Goal: Task Accomplishment & Management: Complete application form

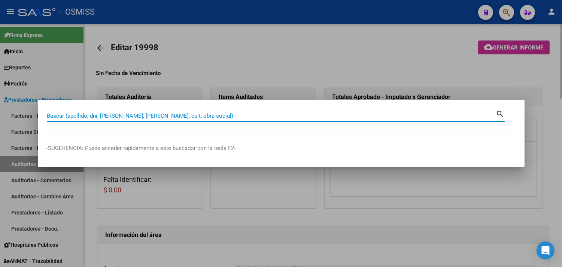
paste input "[PERSON_NAME] <[PERSON_NAME][EMAIL_ADDRESS][PERSON_NAME][DOMAIN_NAME]>, [PERSON…"
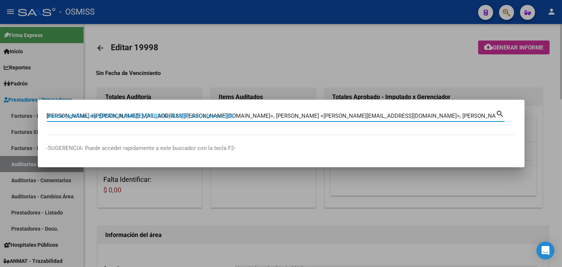
scroll to position [0, 393]
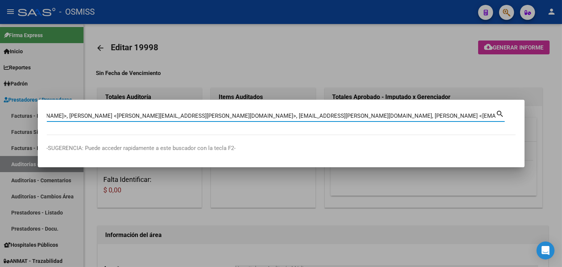
type input "[PERSON_NAME] <[PERSON_NAME][EMAIL_ADDRESS][PERSON_NAME][DOMAIN_NAME]>, [PERSON…"
click at [535, 101] on div at bounding box center [281, 133] width 562 height 267
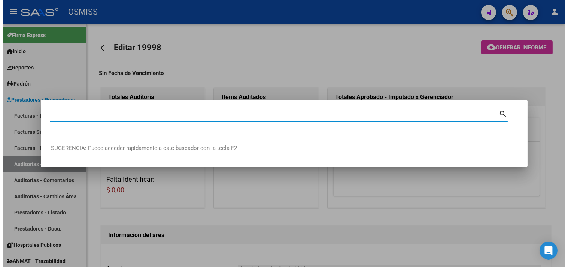
scroll to position [0, 0]
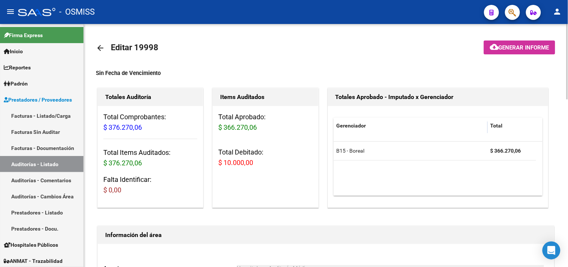
click at [204, 51] on mat-toolbar-row "arrow_back Editar 19998" at bounding box center [275, 48] width 359 height 24
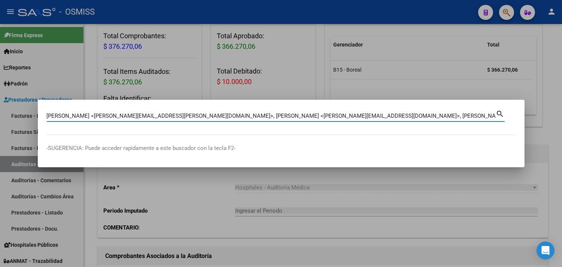
scroll to position [0, 393]
type input "[PERSON_NAME] <[PERSON_NAME][EMAIL_ADDRESS][PERSON_NAME][DOMAIN_NAME]>, [PERSON…"
click at [541, 124] on div at bounding box center [281, 133] width 562 height 267
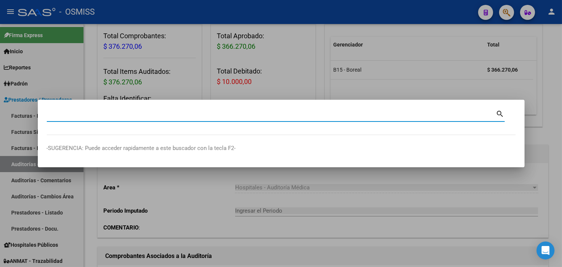
scroll to position [0, 0]
paste input "08-00022697"
type input "08-00022697"
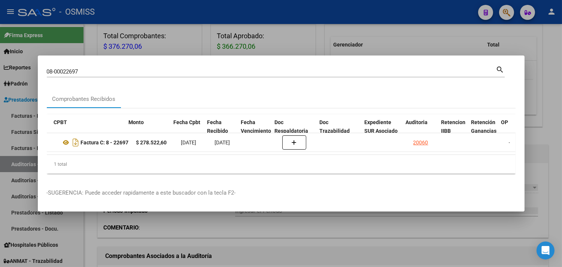
scroll to position [0, 231]
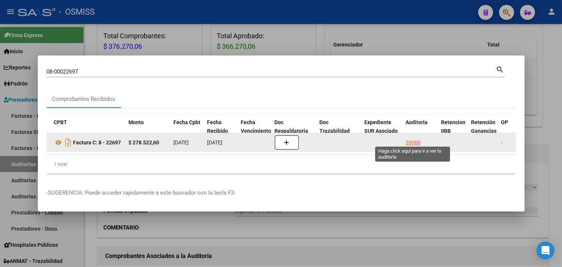
click at [409, 138] on div "20060" at bounding box center [413, 142] width 15 height 9
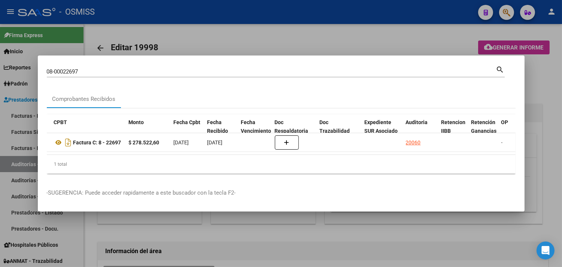
click at [540, 89] on div at bounding box center [281, 133] width 562 height 267
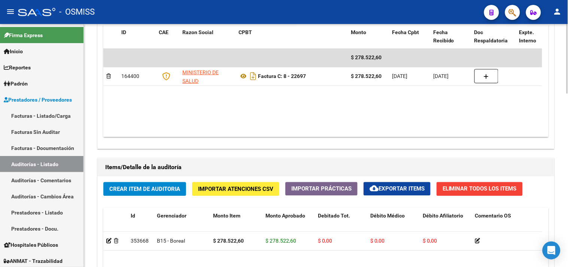
scroll to position [606, 0]
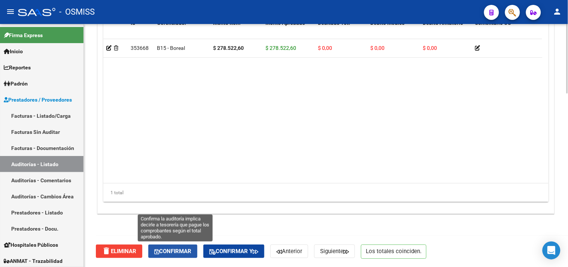
click at [188, 249] on span "Confirmar" at bounding box center [172, 251] width 37 height 7
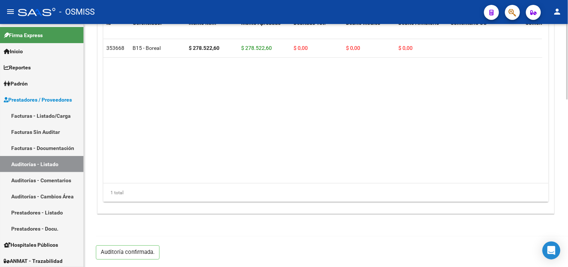
scroll to position [539, 0]
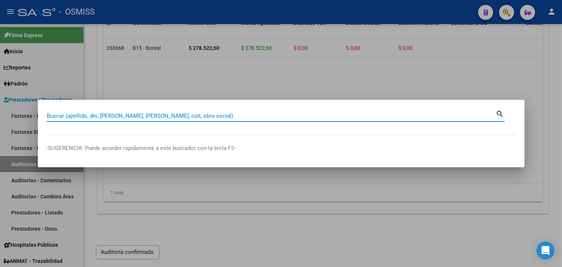
paste input "028-00014981"
type input "028-00014981"
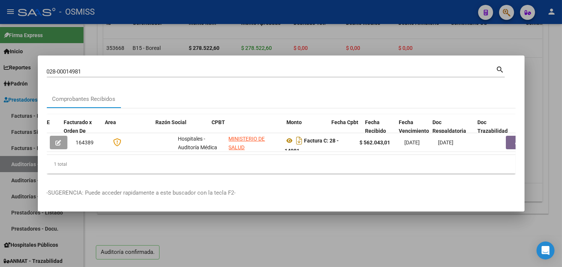
scroll to position [0, 215]
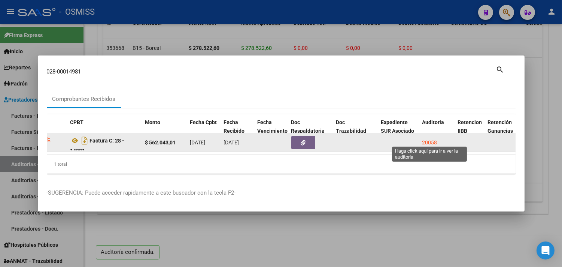
click at [426, 138] on div "20058" at bounding box center [429, 142] width 15 height 9
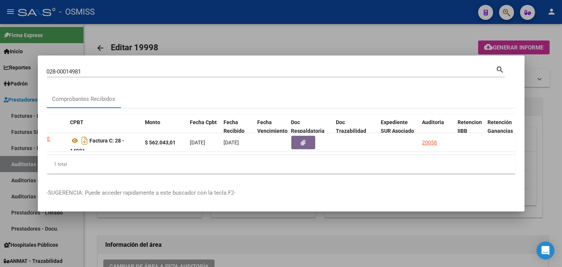
click at [538, 124] on div at bounding box center [281, 133] width 562 height 267
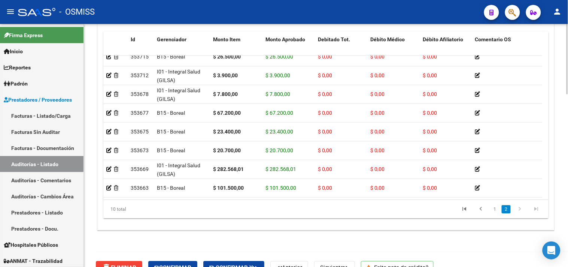
scroll to position [600, 0]
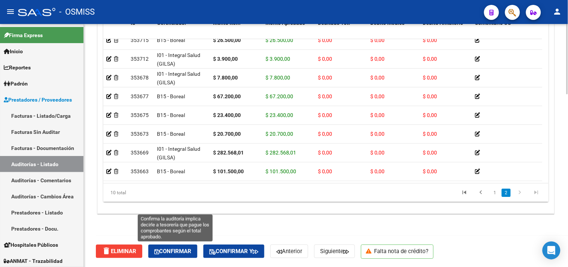
click at [185, 249] on span "Confirmar" at bounding box center [172, 251] width 37 height 7
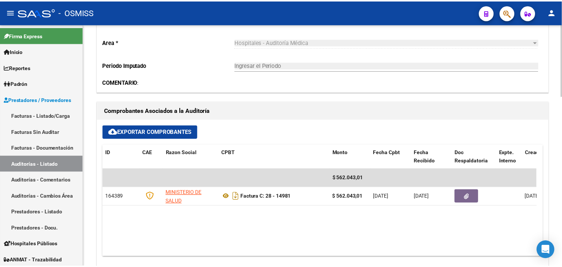
scroll to position [282, 0]
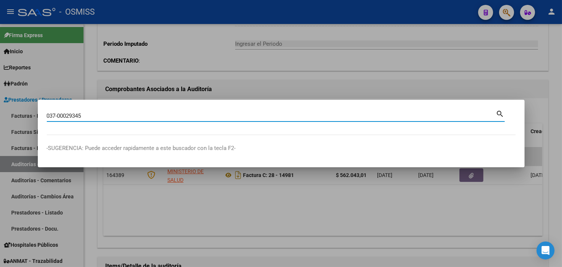
type input "037-00029345"
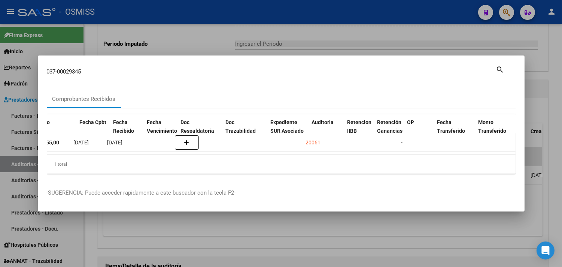
scroll to position [0, 367]
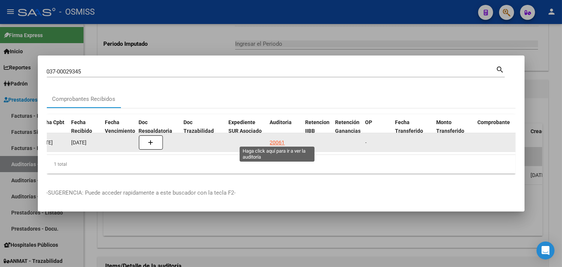
click at [280, 138] on div "20061" at bounding box center [277, 142] width 15 height 9
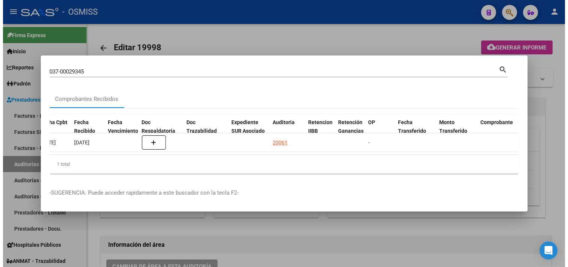
scroll to position [0, 377]
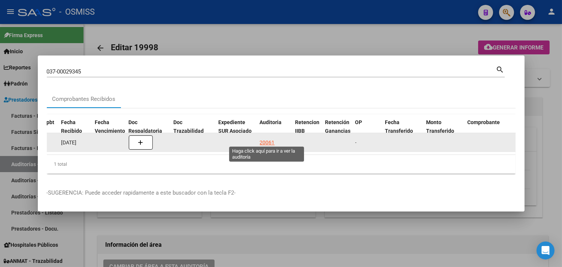
click at [263, 138] on div "20061" at bounding box center [267, 142] width 15 height 9
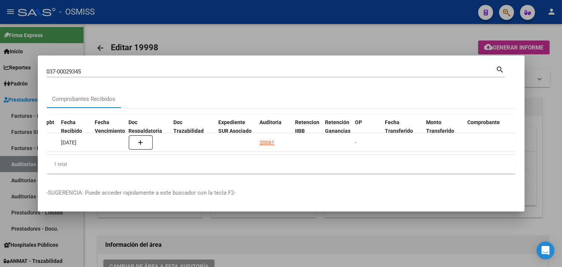
click at [301, 238] on div at bounding box center [281, 133] width 562 height 267
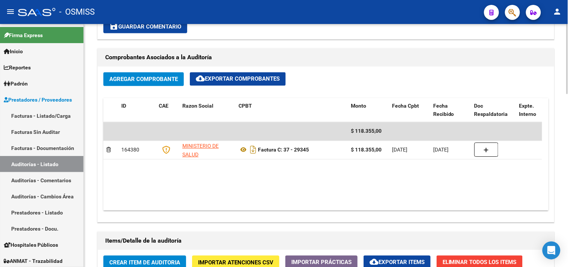
scroll to position [600, 0]
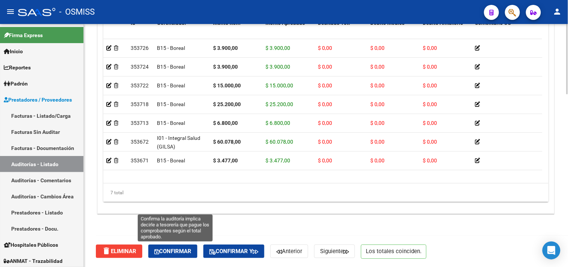
click at [171, 247] on button "Confirmar" at bounding box center [172, 250] width 49 height 13
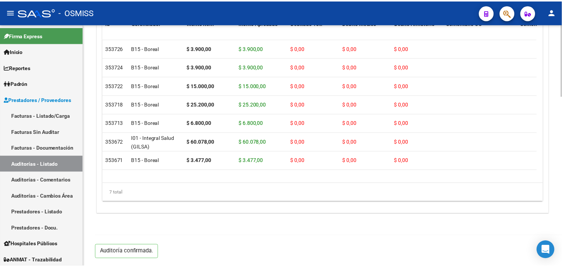
scroll to position [573, 0]
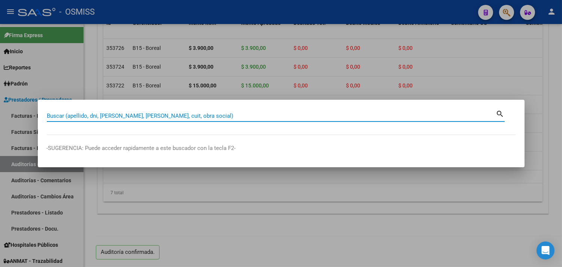
paste input "048-00012768"
type input "048-00012768"
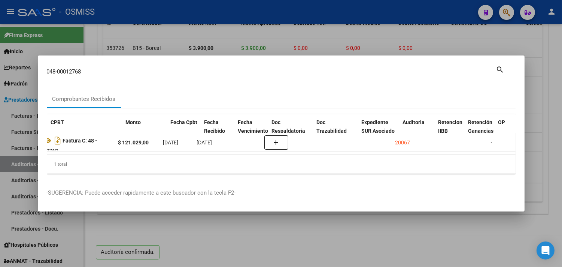
scroll to position [0, 249]
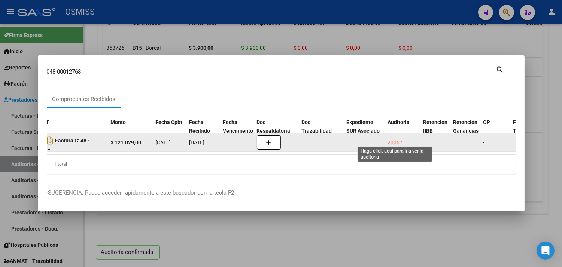
click at [399, 139] on div "20067" at bounding box center [395, 142] width 15 height 9
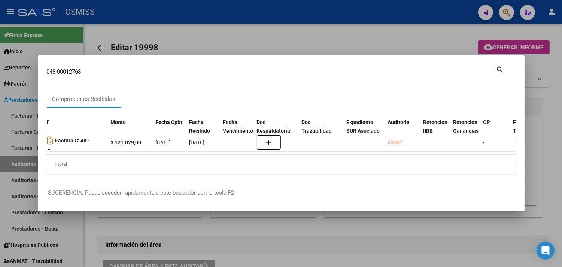
click at [544, 122] on div at bounding box center [281, 133] width 562 height 267
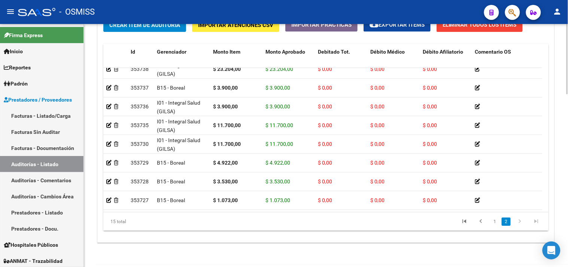
scroll to position [600, 0]
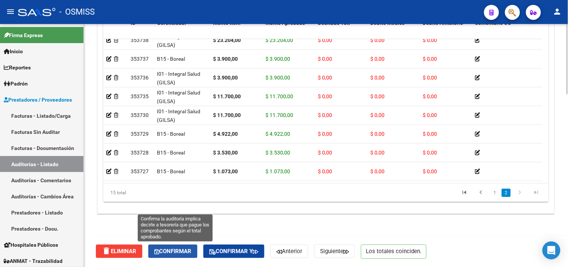
click at [185, 251] on span "Confirmar" at bounding box center [172, 251] width 37 height 7
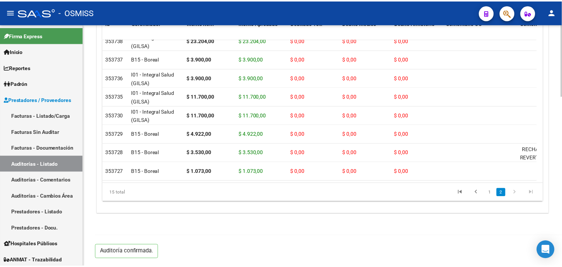
scroll to position [573, 0]
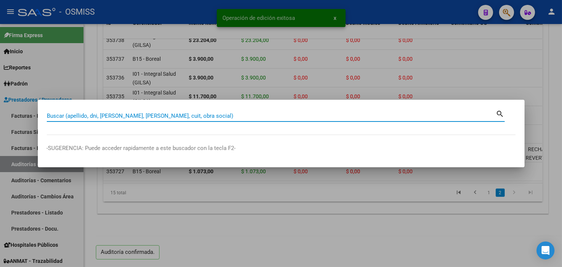
paste input "03-00029098"
type input "03-00029098"
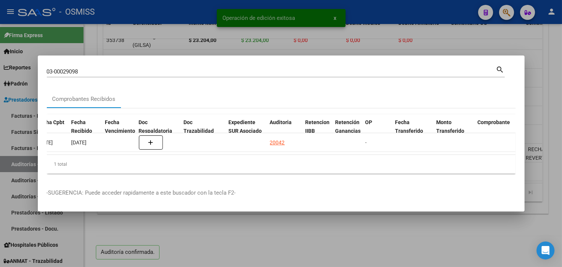
scroll to position [0, 372]
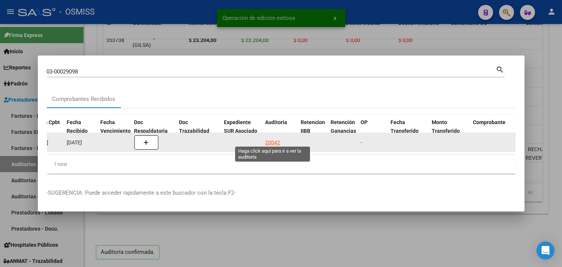
click at [270, 139] on div "20042" at bounding box center [273, 142] width 15 height 9
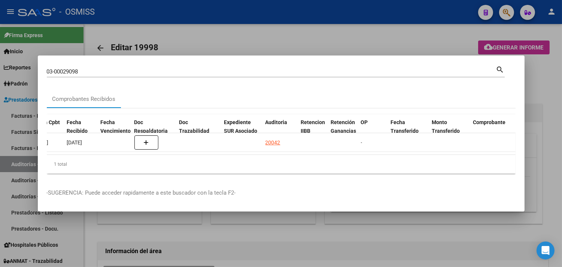
click at [546, 97] on div at bounding box center [281, 133] width 562 height 267
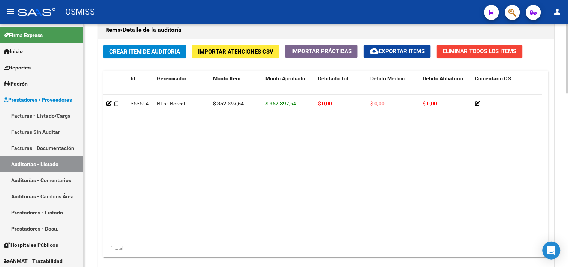
scroll to position [606, 0]
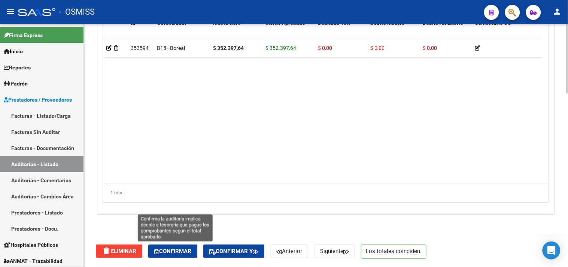
click at [185, 249] on span "Confirmar" at bounding box center [172, 251] width 37 height 7
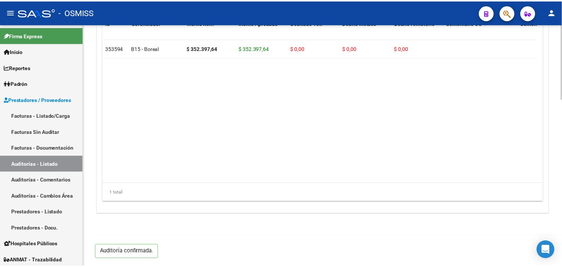
scroll to position [539, 0]
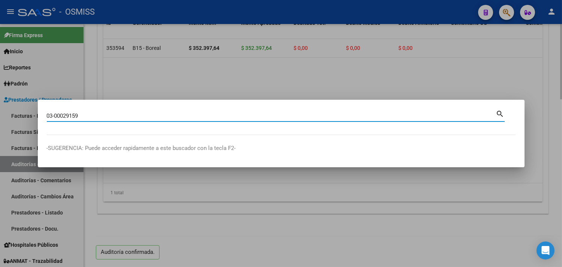
type input "03-00029159"
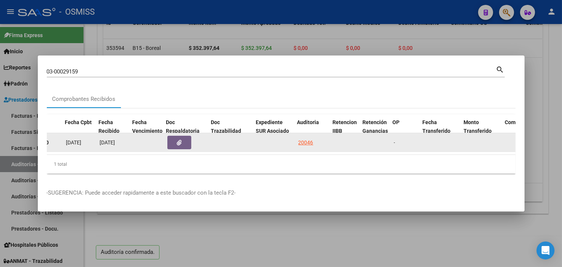
scroll to position [0, 340]
click at [305, 138] on div "20046" at bounding box center [304, 142] width 15 height 9
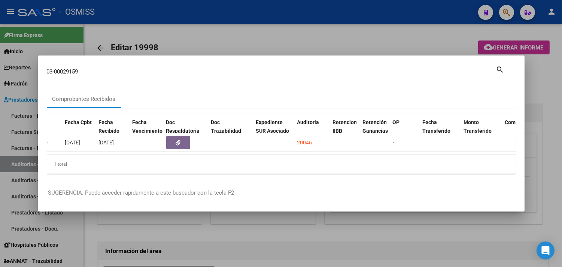
click at [542, 99] on div at bounding box center [281, 133] width 562 height 267
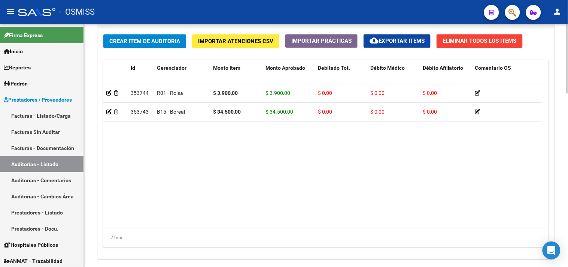
scroll to position [606, 0]
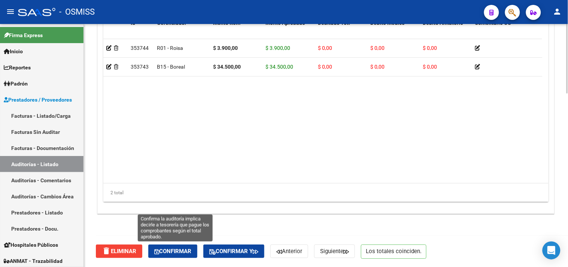
click at [180, 248] on span "Confirmar" at bounding box center [172, 251] width 37 height 7
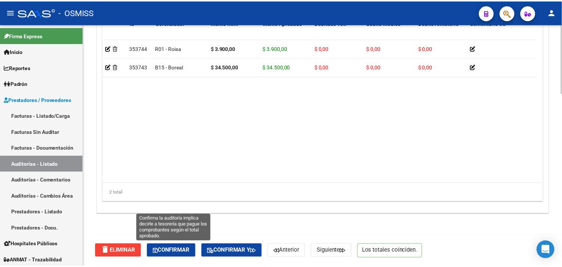
scroll to position [539, 0]
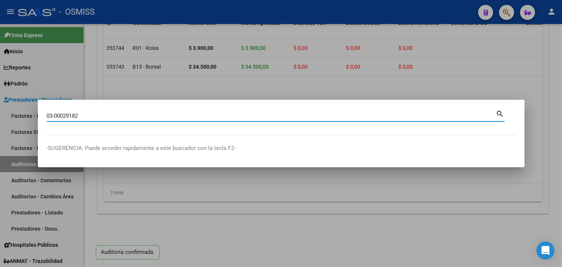
type input "03-00029182"
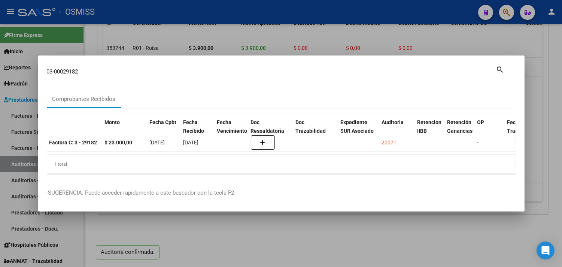
scroll to position [0, 263]
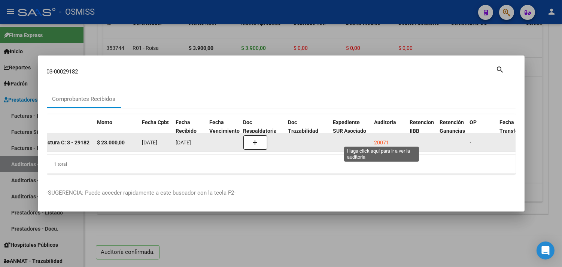
click at [383, 139] on div "20071" at bounding box center [382, 142] width 15 height 9
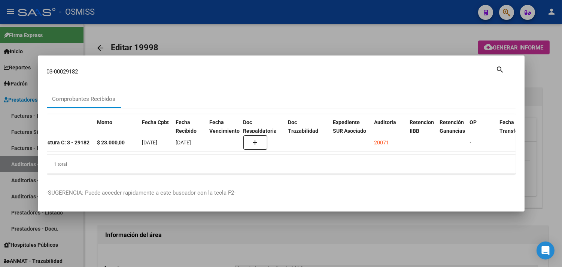
click at [552, 97] on div at bounding box center [281, 133] width 562 height 267
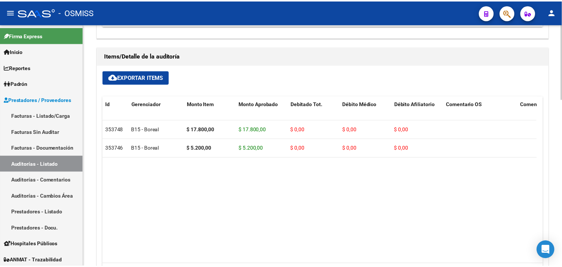
scroll to position [539, 0]
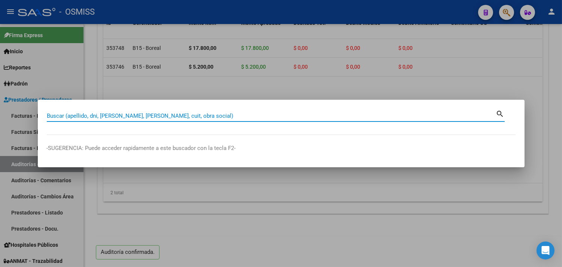
paste input "003-00029313"
type input "003-00029313"
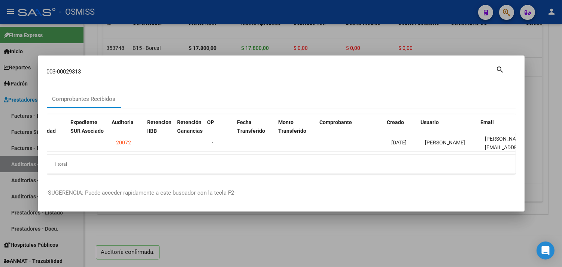
scroll to position [0, 525]
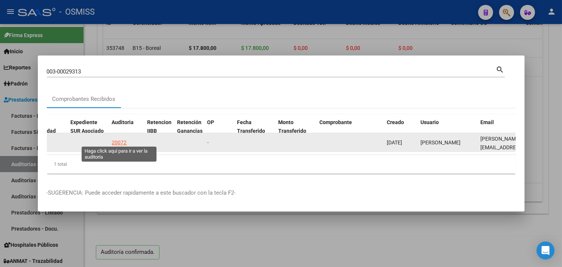
click at [120, 138] on div "20072" at bounding box center [119, 142] width 15 height 9
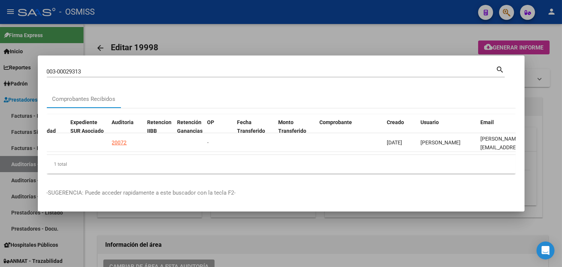
click at [548, 109] on div at bounding box center [281, 133] width 562 height 267
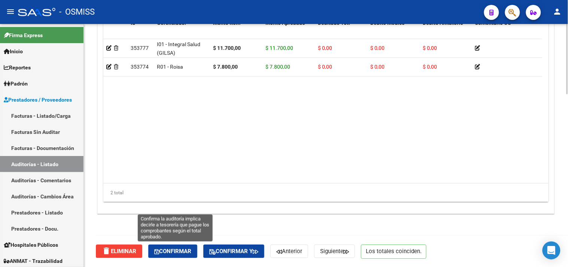
click at [175, 252] on span "Confirmar" at bounding box center [172, 251] width 37 height 7
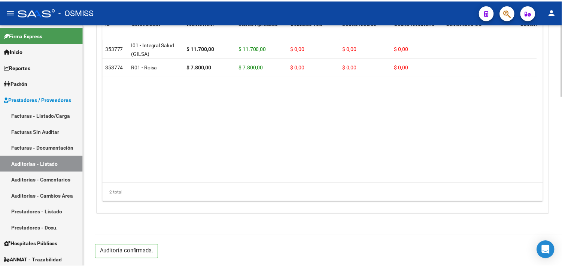
scroll to position [573, 0]
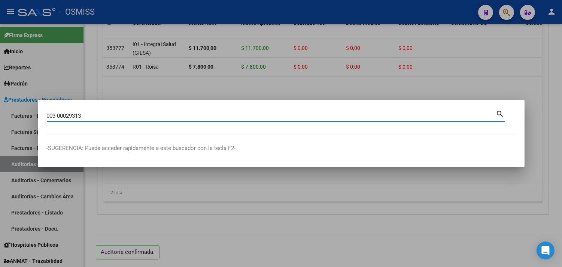
type input "003-00029313"
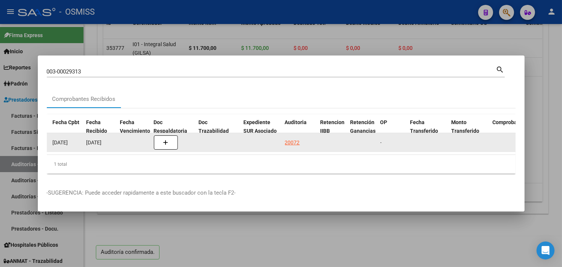
scroll to position [0, 361]
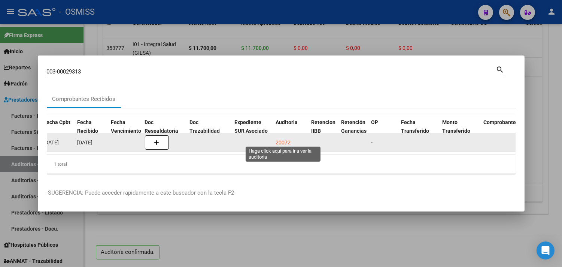
click at [278, 138] on div "20072" at bounding box center [283, 142] width 15 height 9
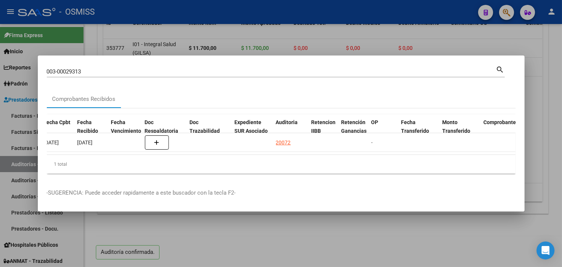
click at [549, 100] on div at bounding box center [281, 133] width 562 height 267
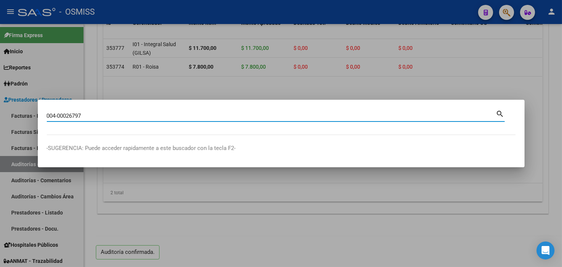
type input "004-00026797"
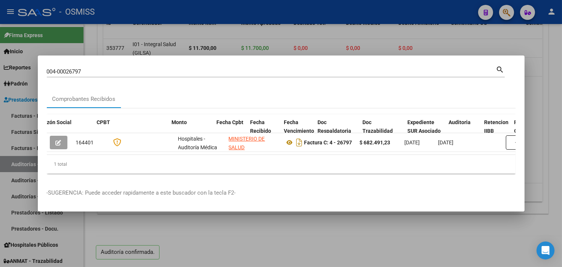
scroll to position [0, 369]
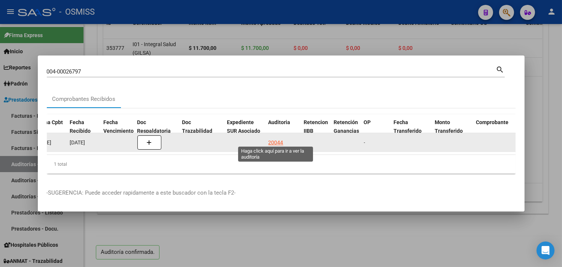
click at [280, 139] on div "20044" at bounding box center [276, 142] width 15 height 9
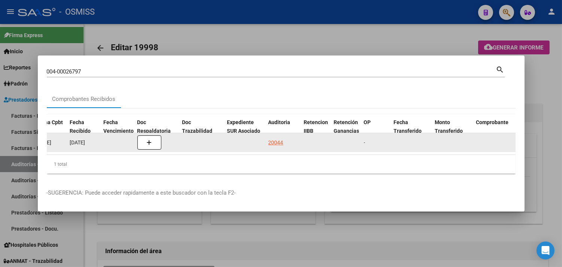
click at [279, 139] on div "20044" at bounding box center [276, 142] width 15 height 9
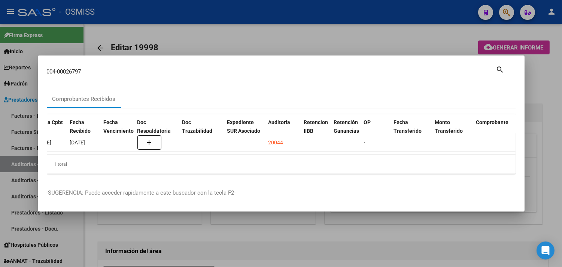
click at [550, 159] on div at bounding box center [281, 133] width 562 height 267
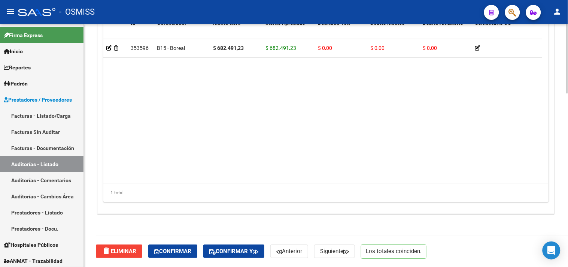
click at [183, 248] on span "Confirmar" at bounding box center [172, 251] width 37 height 7
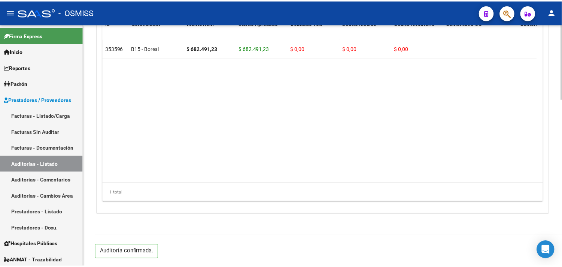
scroll to position [539, 0]
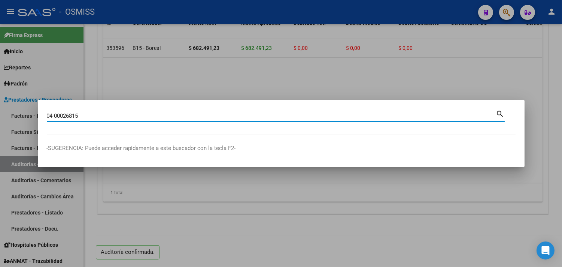
type input "04-00026815"
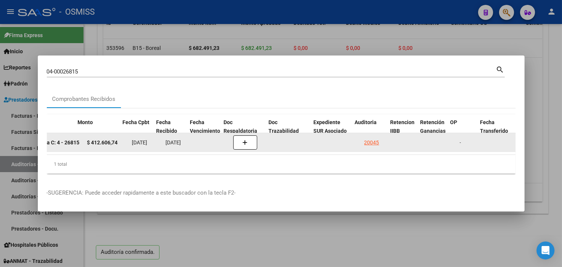
scroll to position [0, 282]
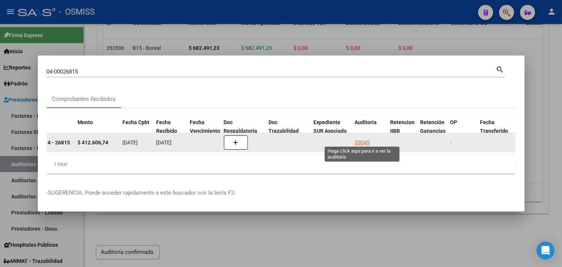
click at [365, 140] on div "20045" at bounding box center [362, 142] width 15 height 9
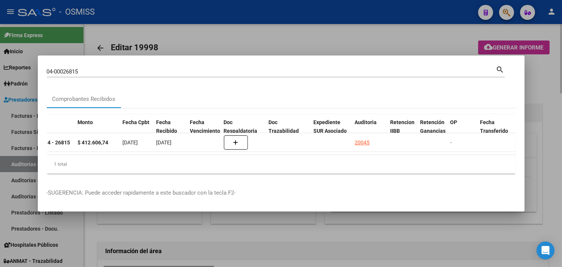
click at [548, 104] on div at bounding box center [281, 133] width 562 height 267
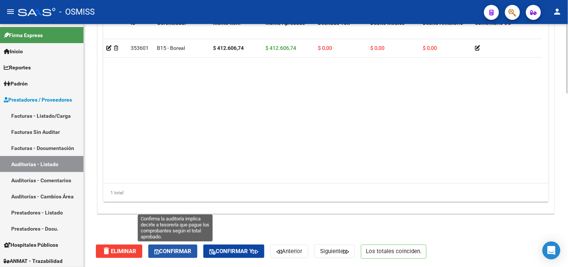
click at [181, 246] on button "Confirmar" at bounding box center [172, 250] width 49 height 13
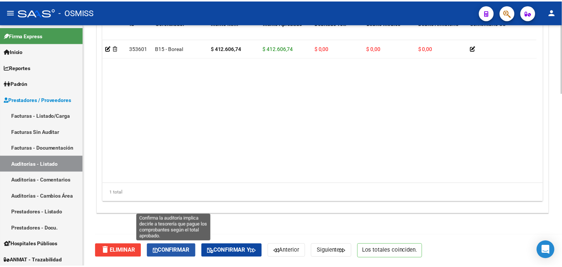
scroll to position [539, 0]
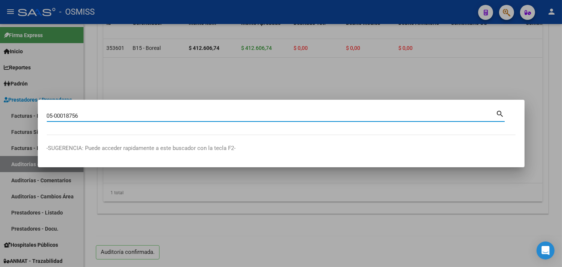
type input "05-00018756"
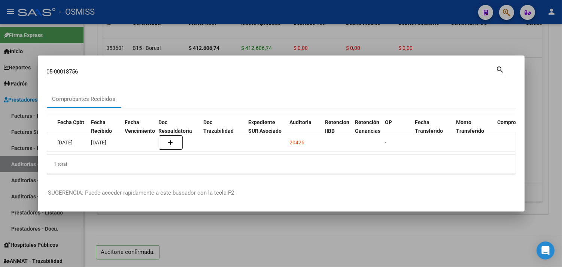
scroll to position [0, 350]
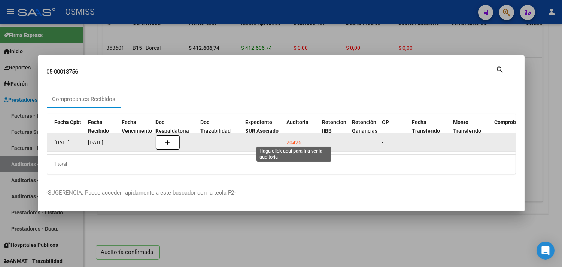
click at [293, 138] on div "20426" at bounding box center [294, 142] width 15 height 9
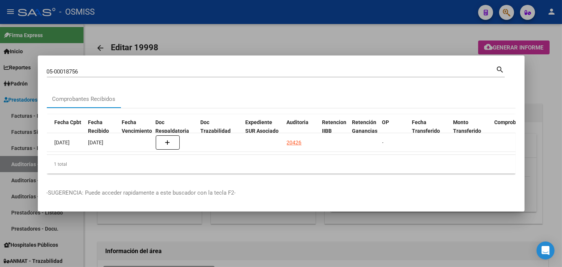
click at [532, 133] on div at bounding box center [281, 133] width 562 height 267
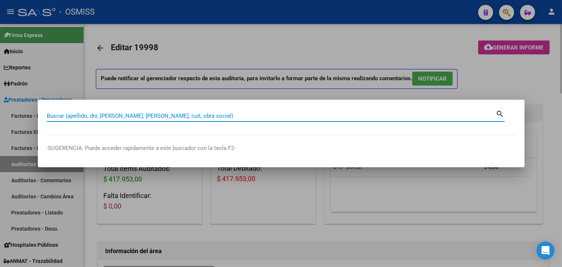
paste input "07-00022353"
type input "07-00022353"
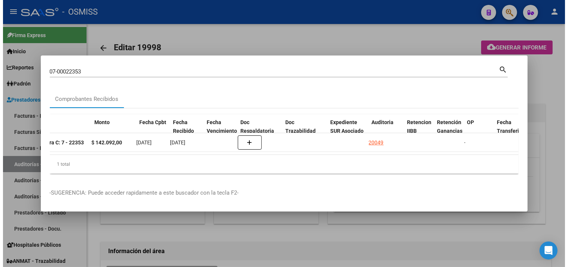
scroll to position [0, 325]
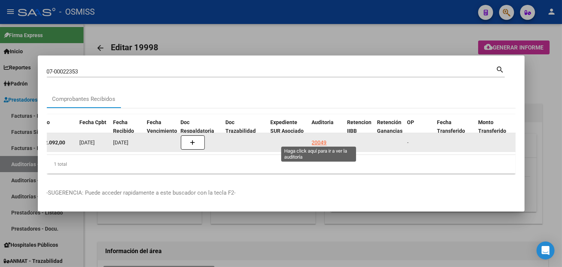
click at [321, 139] on div "20049" at bounding box center [319, 142] width 15 height 9
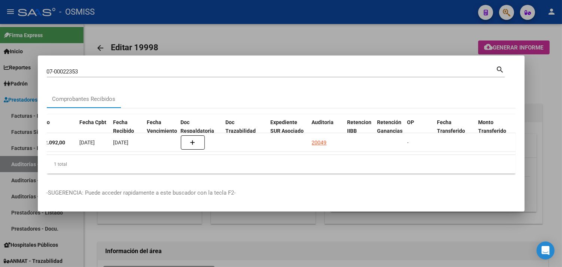
click at [549, 139] on div at bounding box center [281, 133] width 562 height 267
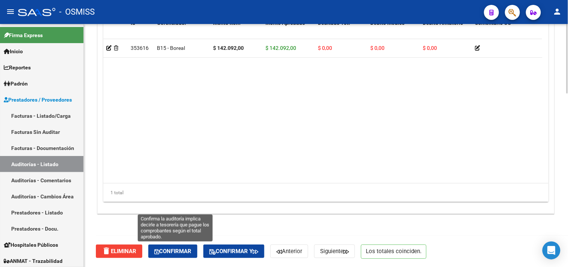
click at [190, 252] on span "Confirmar" at bounding box center [172, 251] width 37 height 7
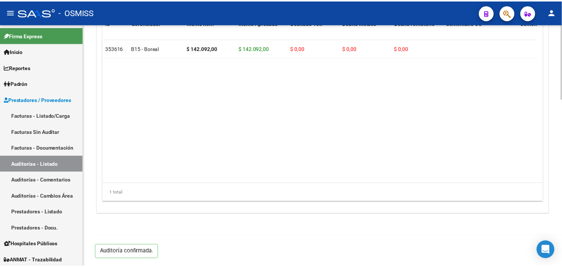
scroll to position [539, 0]
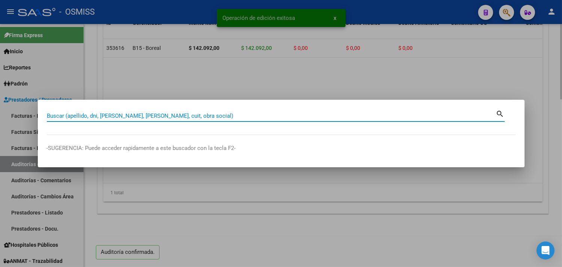
paste input "08-00022790"
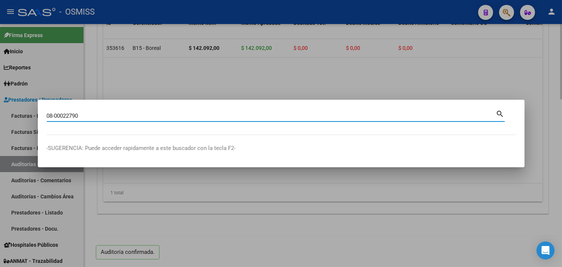
type input "08-00022790"
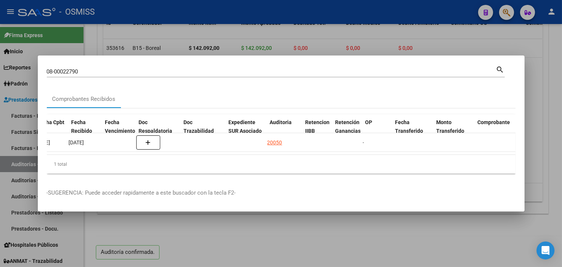
scroll to position [0, 372]
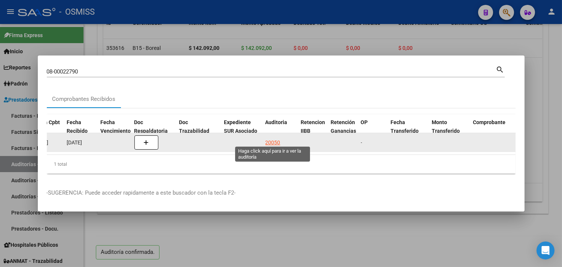
click at [270, 140] on div "20050" at bounding box center [273, 142] width 15 height 9
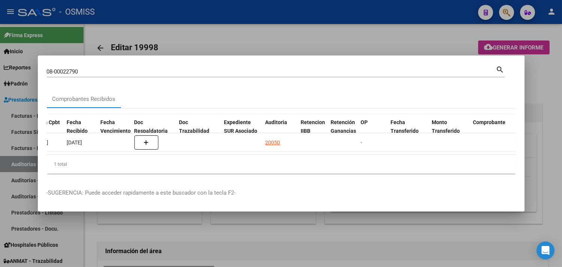
click at [545, 109] on div at bounding box center [281, 133] width 562 height 267
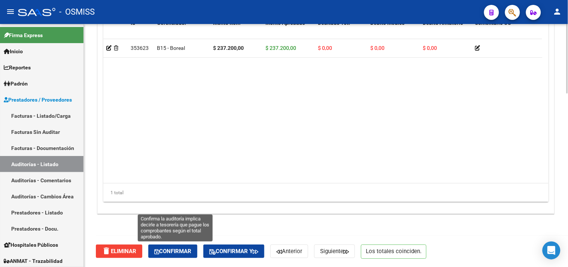
click at [187, 248] on span "Confirmar" at bounding box center [172, 251] width 37 height 7
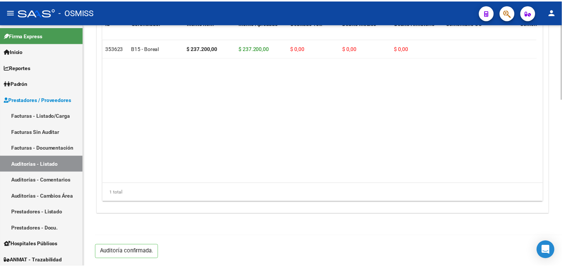
scroll to position [539, 0]
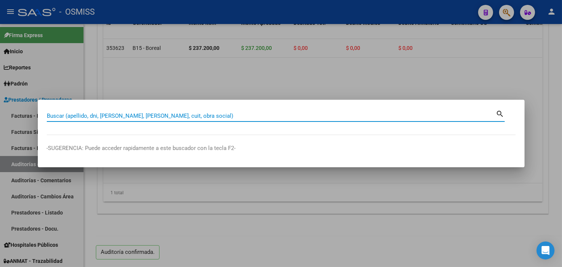
paste input "09-00023432"
type input "09-00023432"
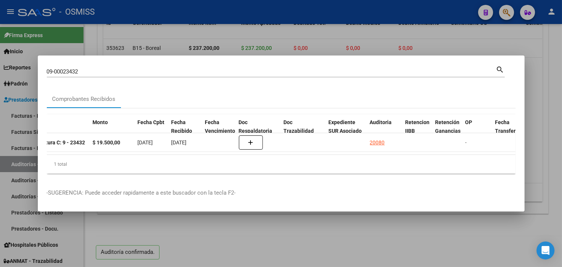
scroll to position [0, 418]
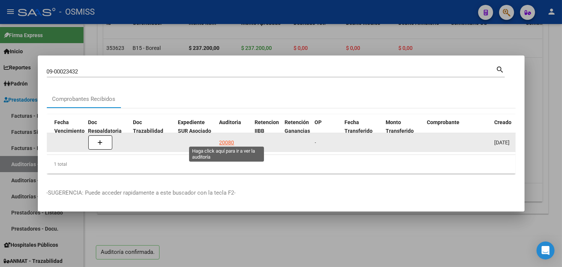
click at [230, 138] on div "20080" at bounding box center [226, 142] width 15 height 9
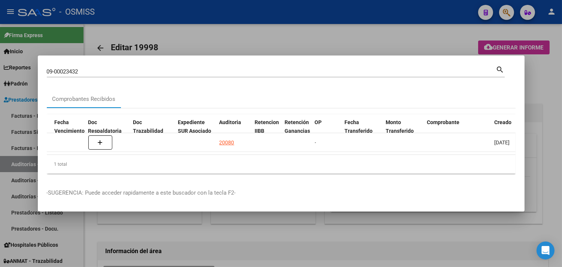
click at [549, 133] on div at bounding box center [281, 133] width 562 height 267
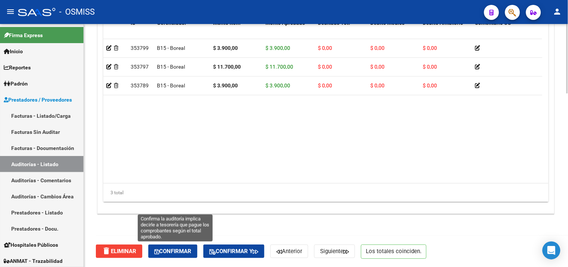
click at [183, 252] on span "Confirmar" at bounding box center [172, 251] width 37 height 7
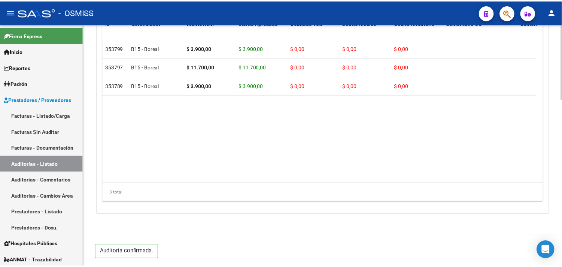
scroll to position [539, 0]
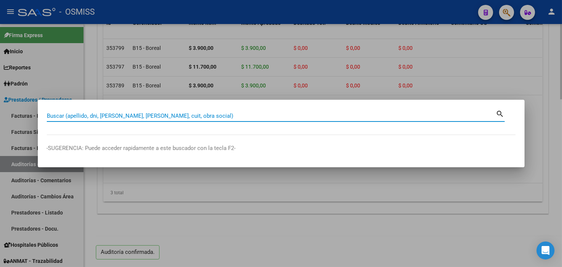
paste input "010-00017388"
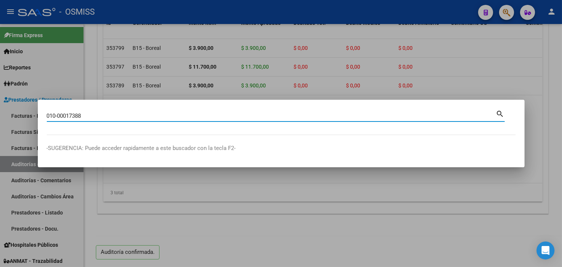
type input "010-00017388"
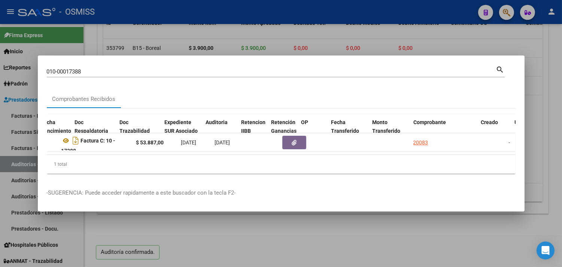
scroll to position [0, 431]
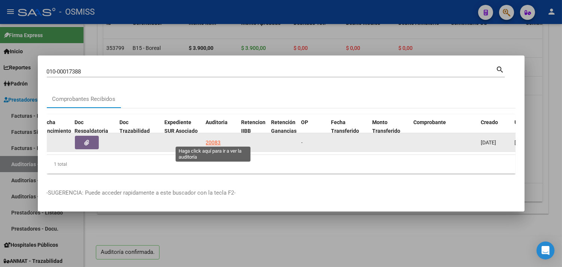
click at [215, 138] on div "20083" at bounding box center [213, 142] width 15 height 9
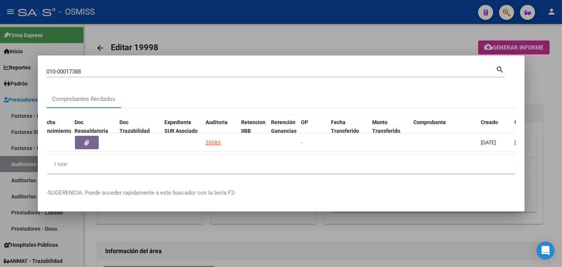
click at [543, 139] on div at bounding box center [281, 133] width 562 height 267
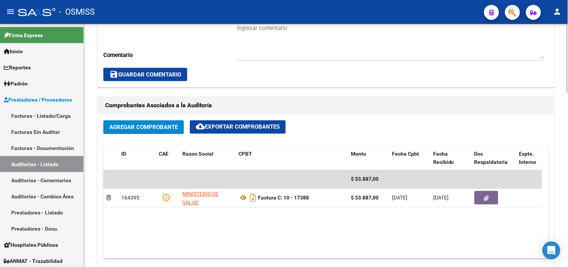
scroll to position [606, 0]
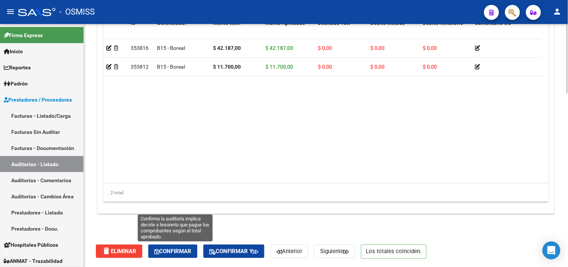
drag, startPoint x: 179, startPoint y: 251, endPoint x: 194, endPoint y: 253, distance: 15.5
click at [179, 251] on span "Confirmar" at bounding box center [172, 251] width 37 height 7
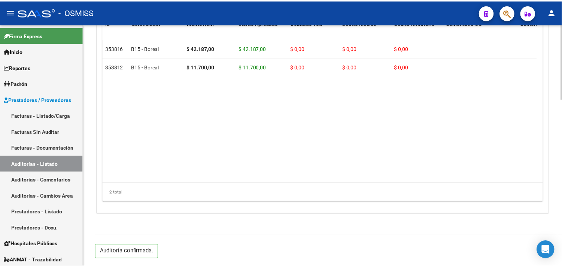
scroll to position [539, 0]
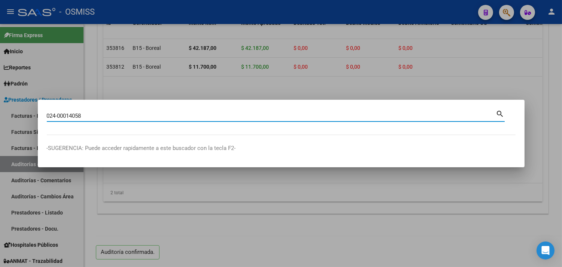
type input "024-00014058"
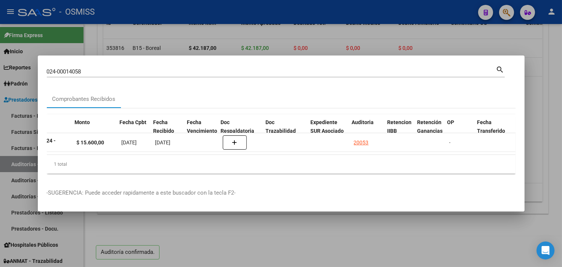
scroll to position [0, 285]
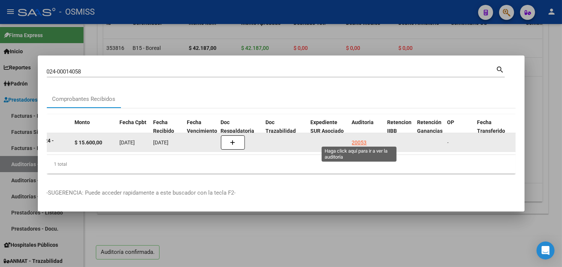
click at [362, 139] on div "20053" at bounding box center [359, 142] width 15 height 9
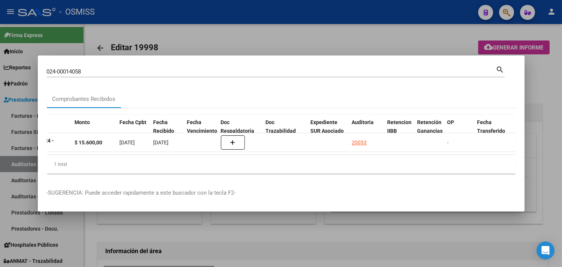
click at [547, 95] on div at bounding box center [281, 133] width 562 height 267
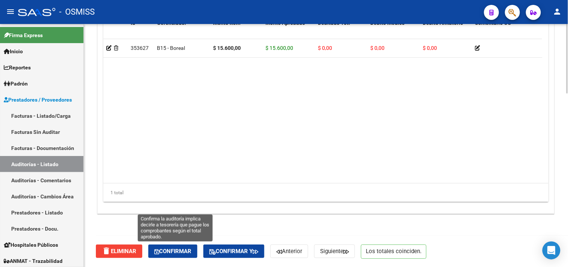
click at [175, 246] on button "Confirmar" at bounding box center [172, 250] width 49 height 13
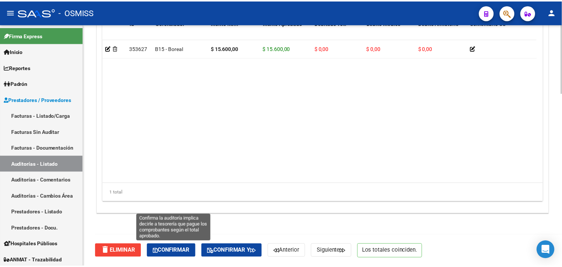
scroll to position [539, 0]
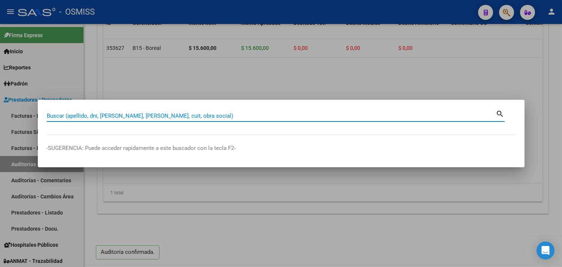
paste input "31-00008856"
type input "31-00008856"
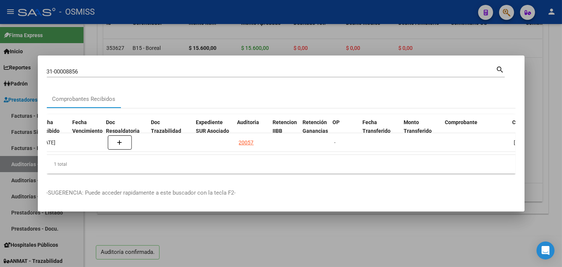
scroll to position [0, 400]
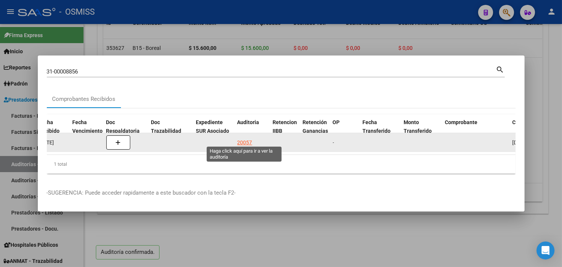
click at [248, 138] on div "20057" at bounding box center [244, 142] width 15 height 9
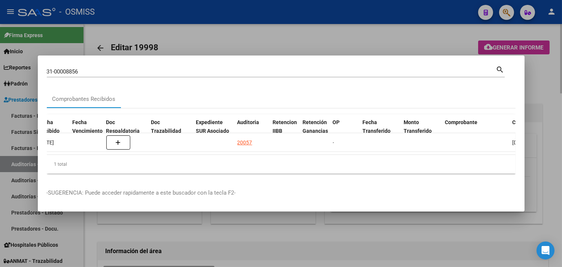
click at [553, 109] on div at bounding box center [281, 133] width 562 height 267
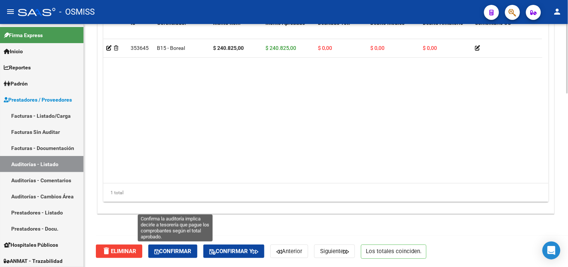
click at [181, 249] on span "Confirmar" at bounding box center [172, 251] width 37 height 7
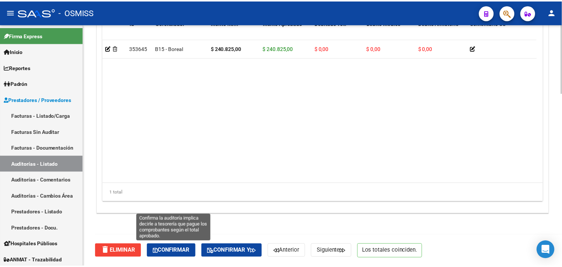
scroll to position [539, 0]
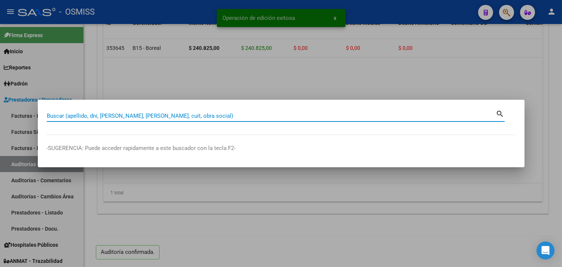
paste input "34-00001666"
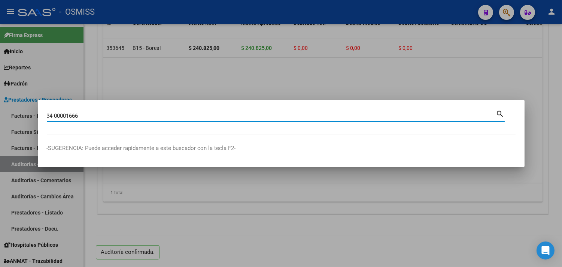
type input "34-00001666"
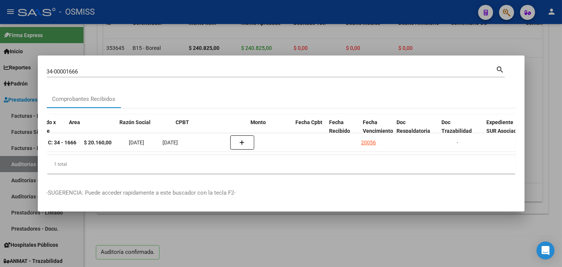
scroll to position [0, 285]
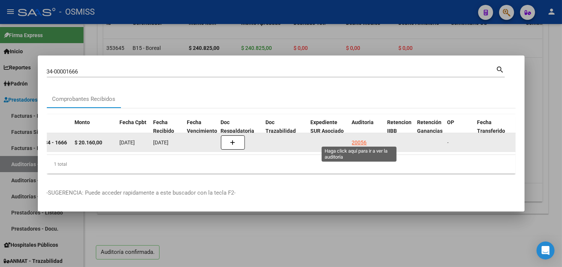
click at [361, 138] on div "20056" at bounding box center [359, 142] width 15 height 9
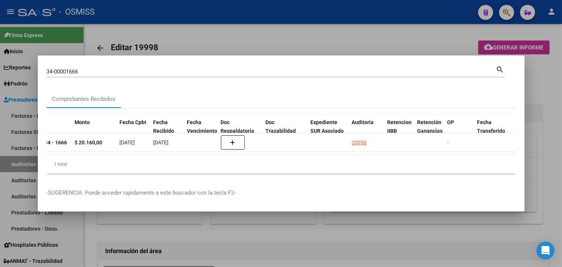
click at [549, 100] on div at bounding box center [281, 133] width 562 height 267
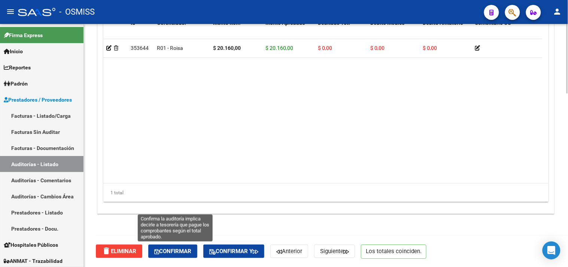
click at [177, 249] on span "Confirmar" at bounding box center [172, 251] width 37 height 7
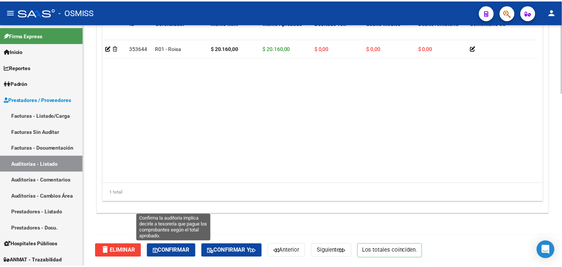
scroll to position [539, 0]
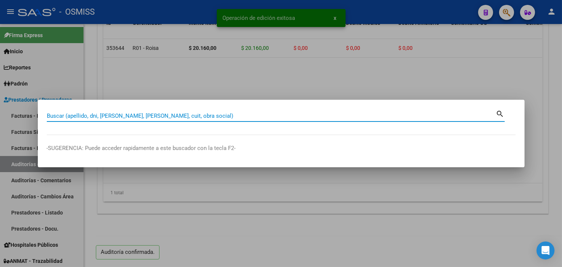
paste input "35-00010009"
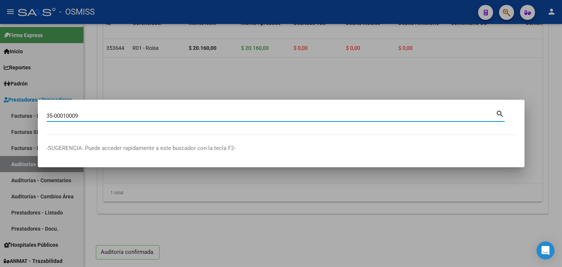
type input "35-00010009"
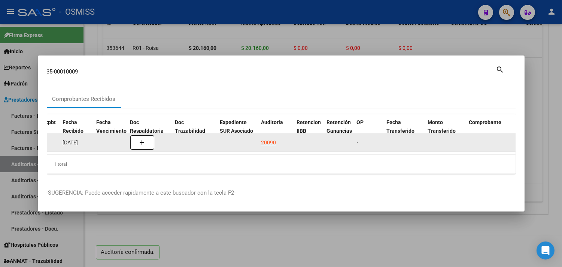
scroll to position [0, 379]
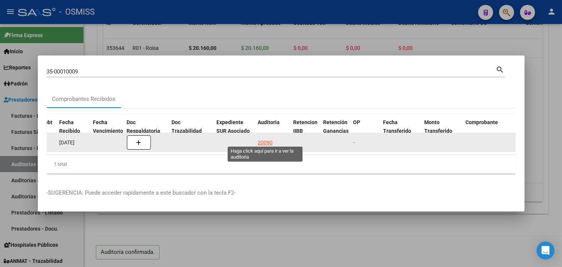
drag, startPoint x: 267, startPoint y: 136, endPoint x: 306, endPoint y: 133, distance: 38.7
click at [272, 138] on div "20090" at bounding box center [273, 142] width 30 height 9
click at [260, 140] on div "20090" at bounding box center [265, 142] width 15 height 9
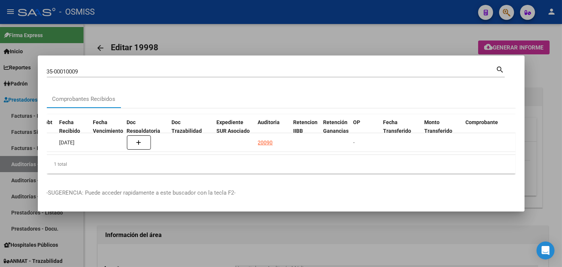
click at [390, 228] on div at bounding box center [281, 133] width 562 height 267
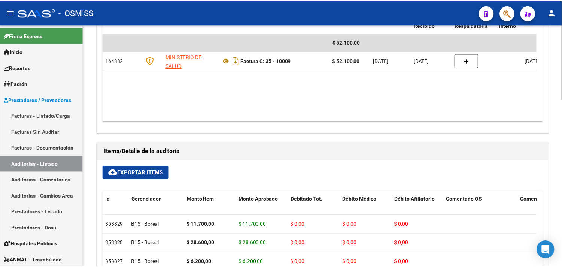
scroll to position [289, 0]
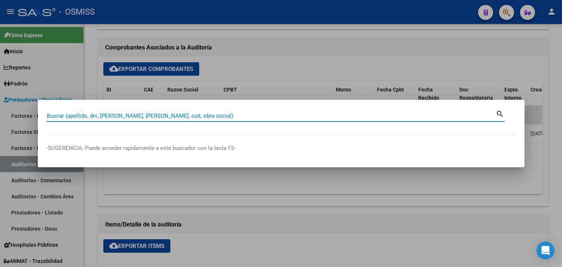
paste input "36-00004855"
type input "36-00004855"
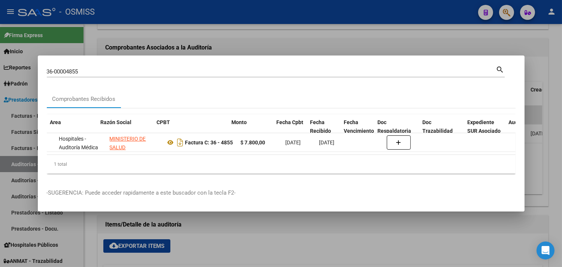
scroll to position [0, 276]
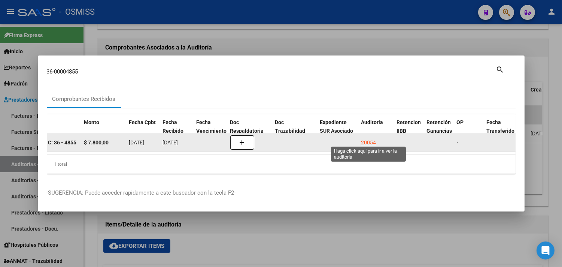
click at [368, 139] on div "20054" at bounding box center [368, 142] width 15 height 9
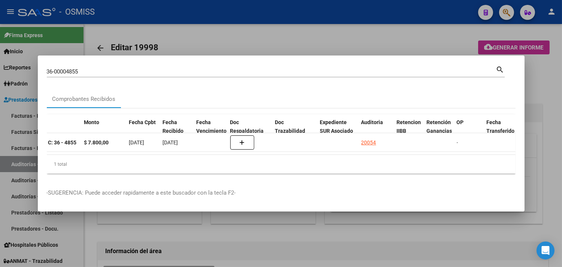
click at [539, 116] on div at bounding box center [281, 133] width 562 height 267
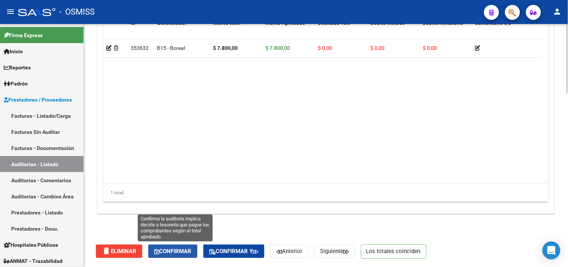
click at [184, 252] on span "Confirmar" at bounding box center [172, 251] width 37 height 7
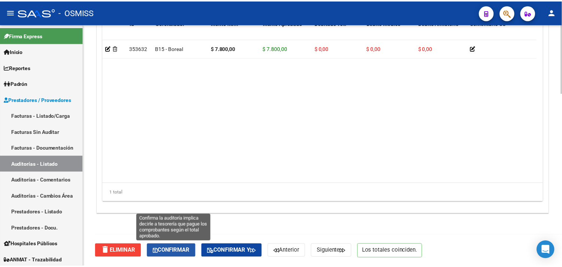
scroll to position [539, 0]
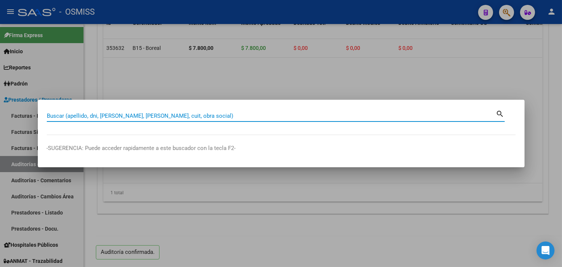
paste input "037-00029410"
type input "037-00029410"
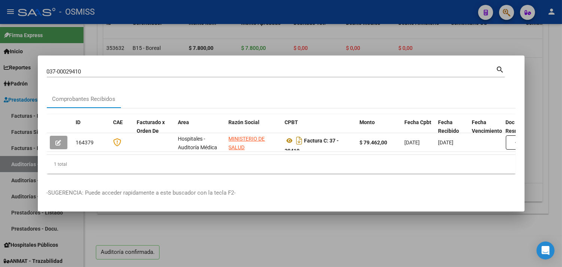
scroll to position [0, 500]
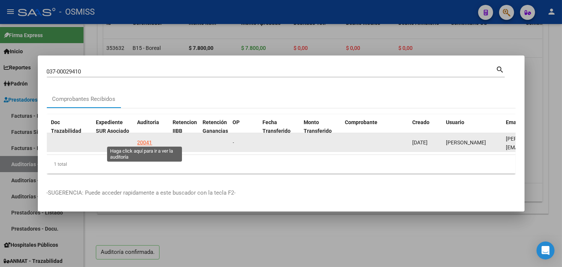
drag, startPoint x: 143, startPoint y: 137, endPoint x: 409, endPoint y: 142, distance: 265.6
click at [143, 138] on div "20041" at bounding box center [144, 142] width 15 height 9
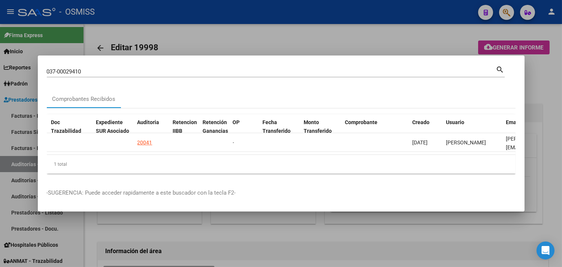
click at [553, 89] on div at bounding box center [281, 133] width 562 height 267
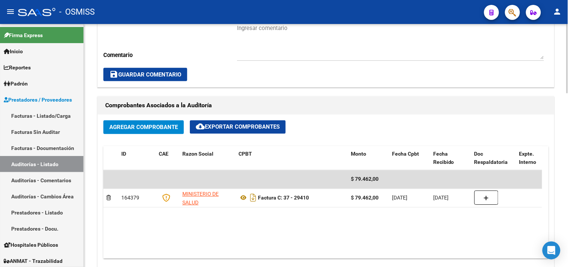
scroll to position [606, 0]
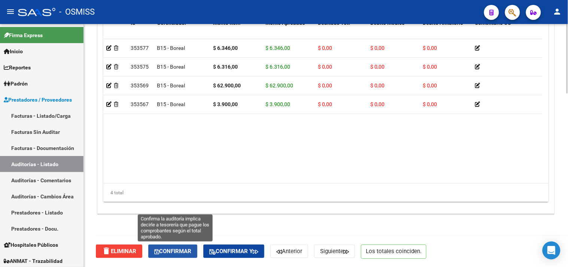
click at [191, 248] on span "Confirmar" at bounding box center [172, 251] width 37 height 7
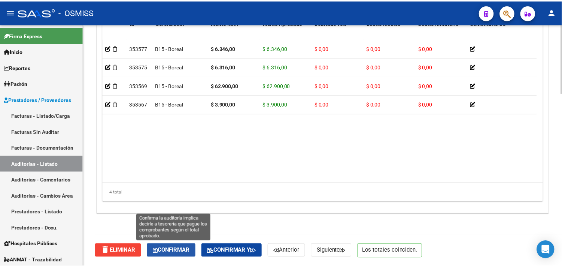
scroll to position [539, 0]
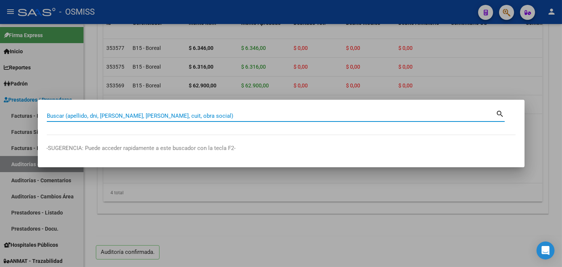
paste input "37-00029456"
type input "37-00029456"
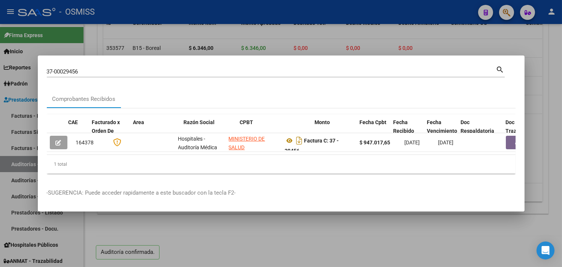
scroll to position [0, 231]
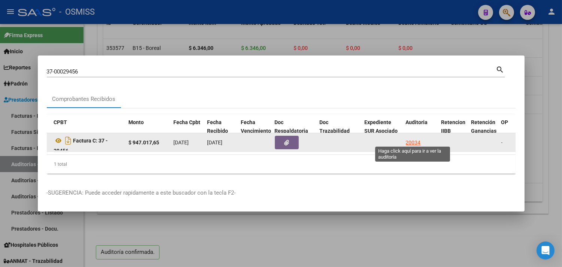
click at [415, 139] on div "20034" at bounding box center [413, 142] width 15 height 9
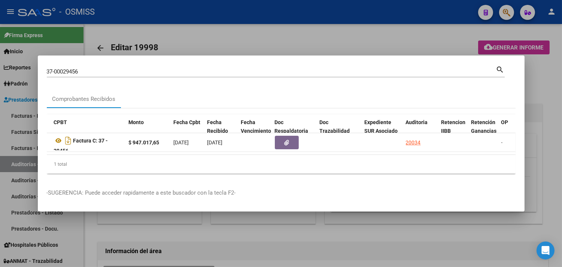
click at [541, 126] on div at bounding box center [281, 133] width 562 height 267
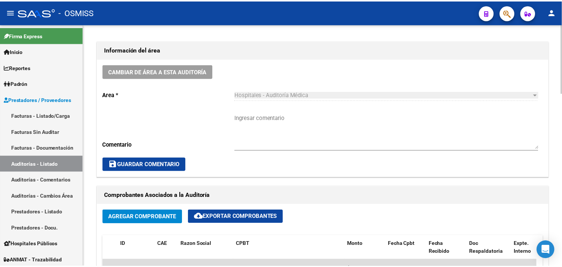
scroll to position [83, 0]
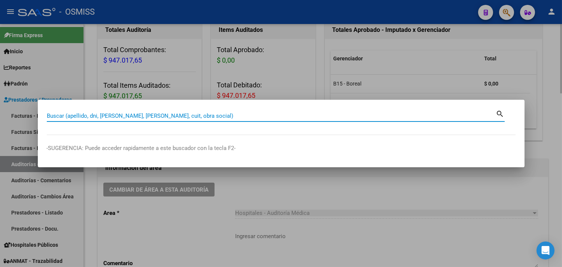
paste input "046-00010143"
type input "046-00010143"
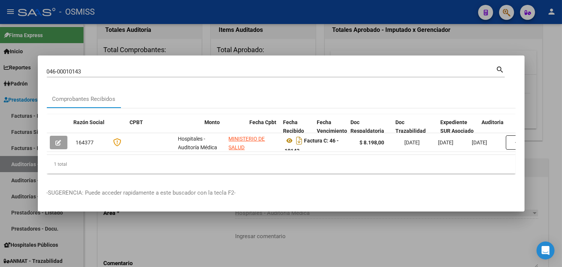
scroll to position [0, 369]
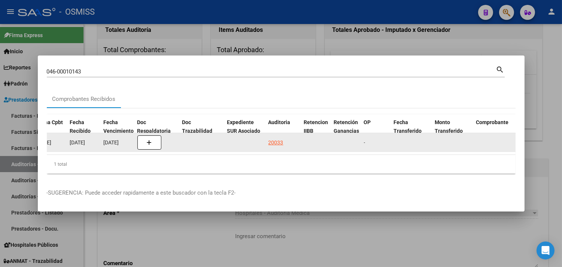
click at [279, 138] on div "20033" at bounding box center [276, 142] width 15 height 9
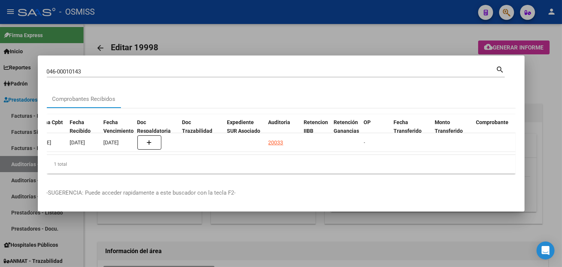
click at [556, 126] on div at bounding box center [281, 133] width 562 height 267
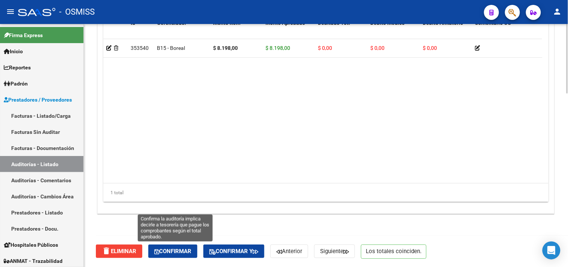
click at [185, 249] on span "Confirmar" at bounding box center [172, 251] width 37 height 7
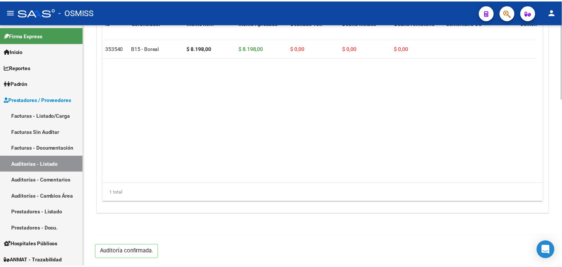
scroll to position [539, 0]
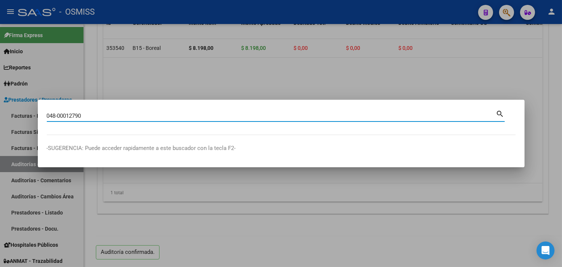
type input "048-00012790"
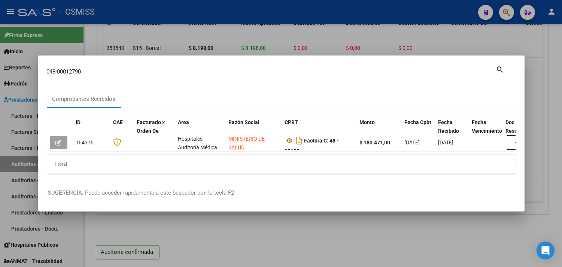
scroll to position [0, 291]
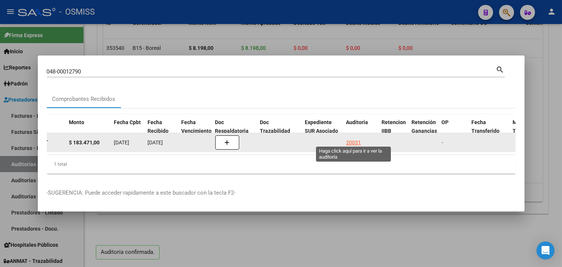
click at [355, 138] on div "20031" at bounding box center [353, 142] width 15 height 9
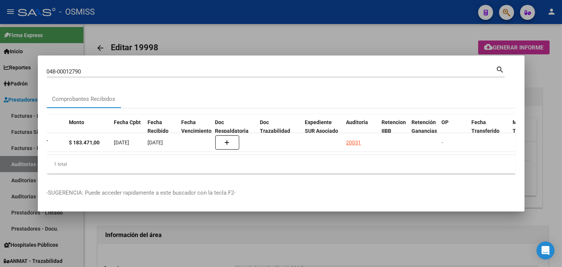
click at [537, 129] on div at bounding box center [281, 133] width 562 height 267
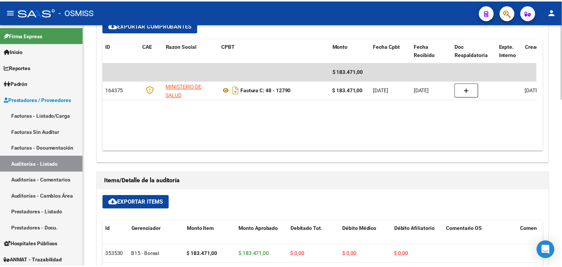
scroll to position [539, 0]
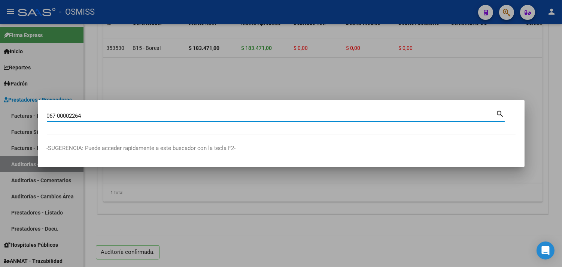
type input "067-00002264"
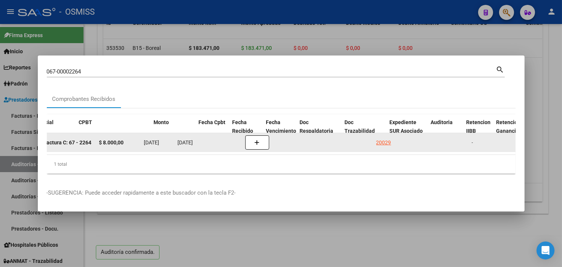
scroll to position [0, 291]
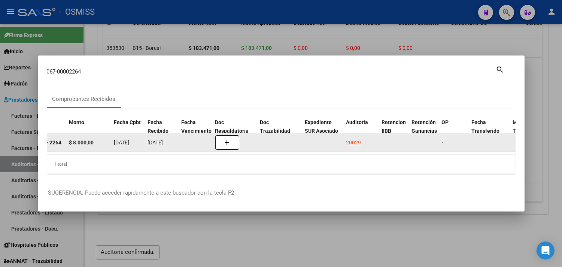
click at [357, 139] on div "20029" at bounding box center [353, 142] width 15 height 9
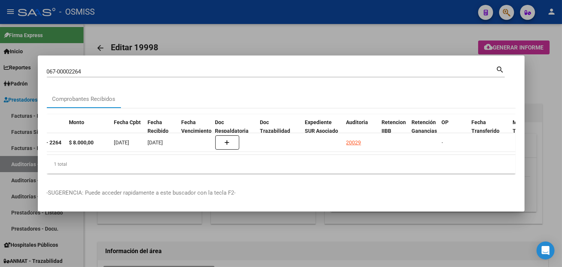
click at [560, 122] on div at bounding box center [281, 133] width 562 height 267
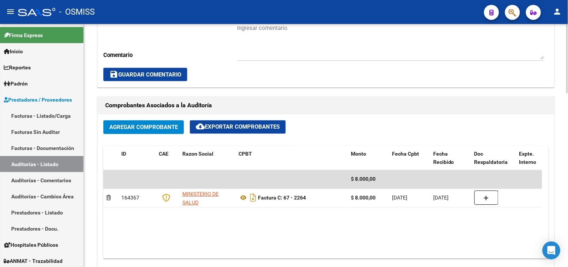
scroll to position [606, 0]
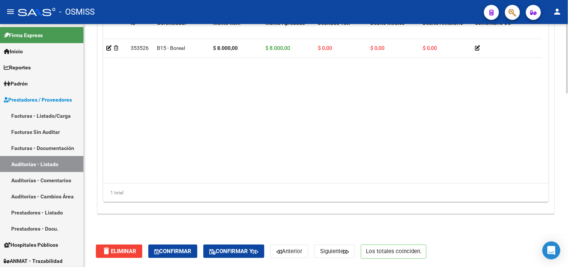
click at [181, 243] on div "delete Eliminar Confirmar Confirmar y Anterior Siguiente Los totales coinciden." at bounding box center [329, 250] width 467 height 31
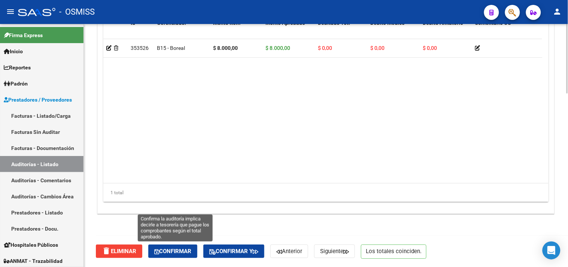
click at [185, 249] on span "Confirmar" at bounding box center [172, 251] width 37 height 7
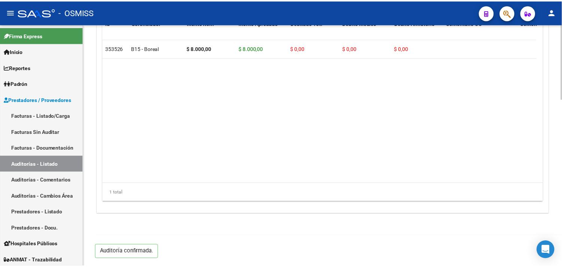
scroll to position [539, 0]
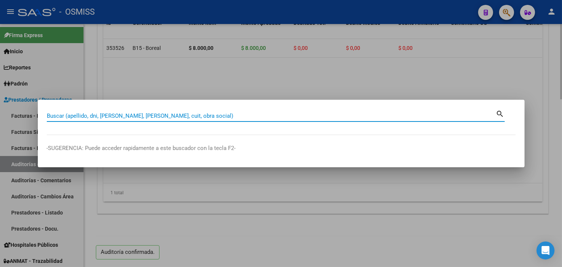
paste input "067-00002271"
type input "067-00002271"
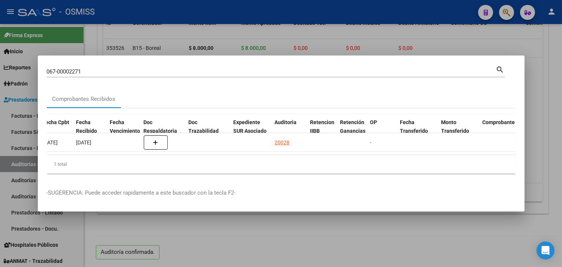
scroll to position [0, 383]
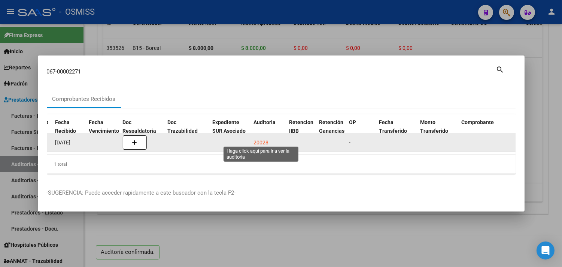
click at [258, 139] on div "20028" at bounding box center [261, 142] width 15 height 9
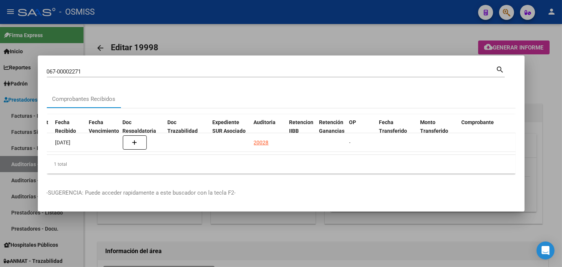
click at [553, 105] on div at bounding box center [281, 133] width 562 height 267
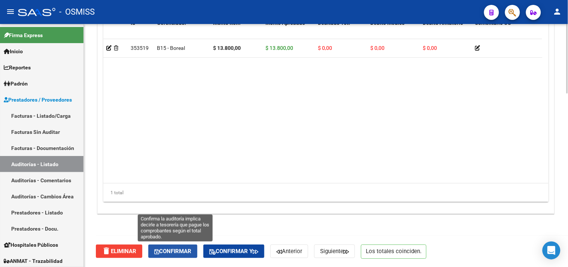
click at [160, 250] on span "Confirmar" at bounding box center [172, 251] width 37 height 7
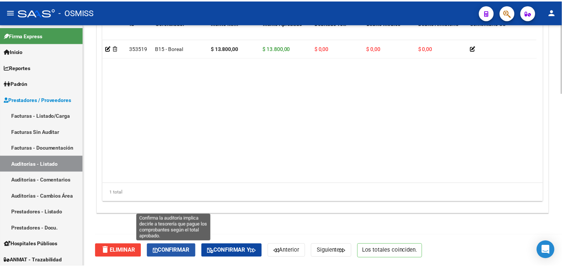
scroll to position [539, 0]
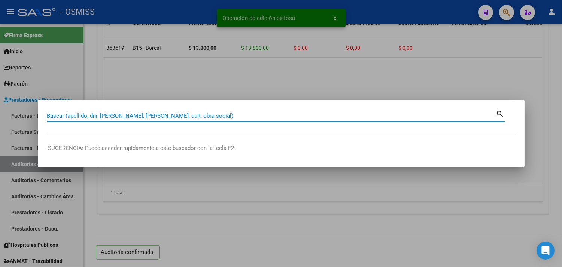
paste input "067-00002291"
type input "067-00002291"
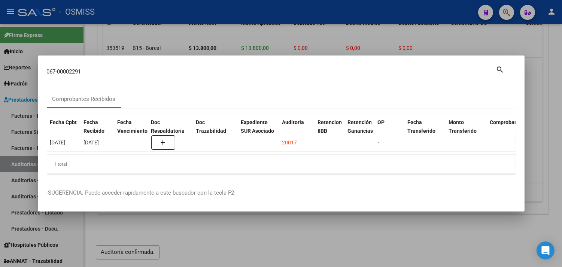
scroll to position [0, 380]
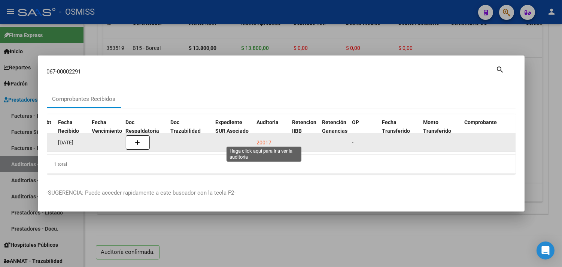
click at [263, 138] on div "20017" at bounding box center [264, 142] width 15 height 9
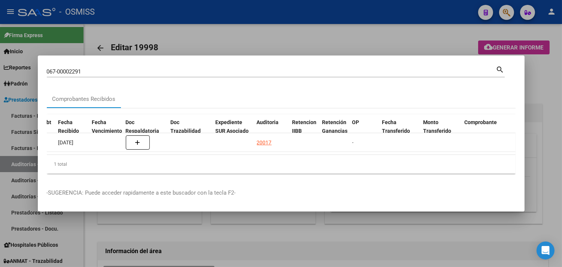
click at [539, 92] on div at bounding box center [281, 133] width 562 height 267
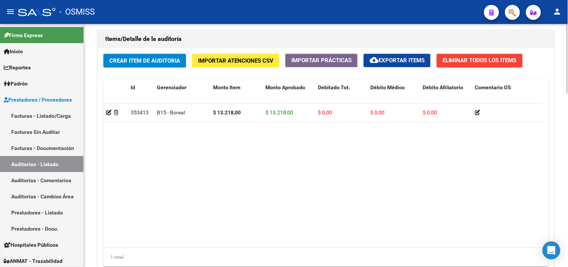
scroll to position [606, 0]
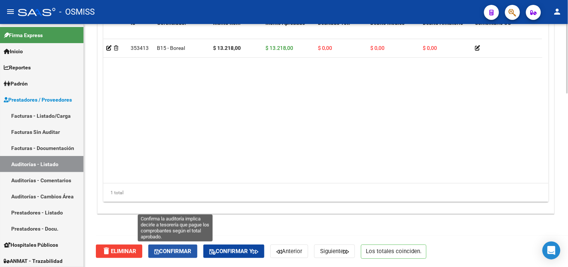
click at [180, 249] on span "Confirmar" at bounding box center [172, 251] width 37 height 7
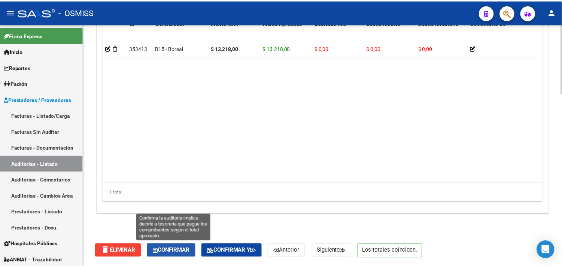
scroll to position [539, 0]
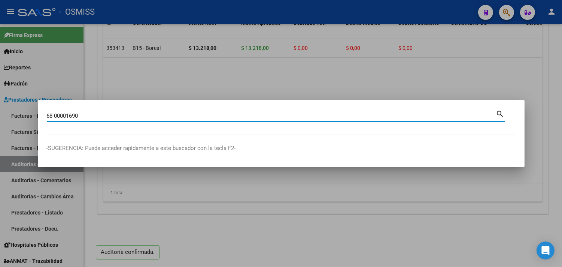
type input "68-00001690"
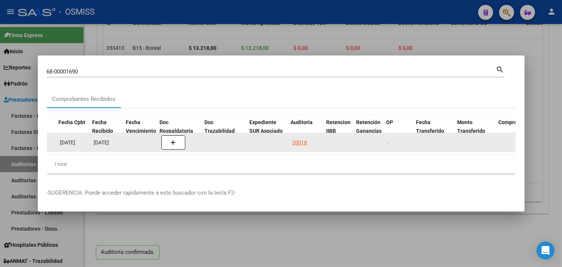
scroll to position [0, 347]
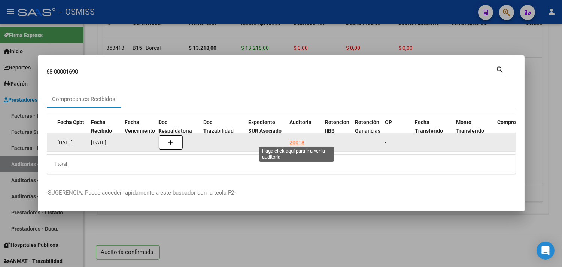
click at [295, 141] on div "20018" at bounding box center [297, 142] width 15 height 9
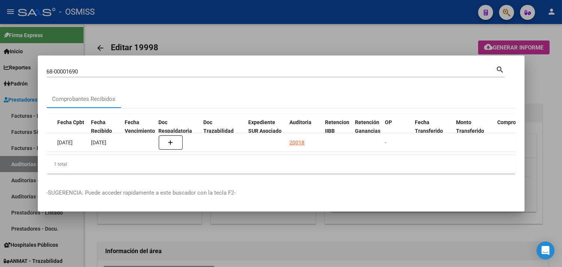
click at [544, 110] on div at bounding box center [281, 133] width 562 height 267
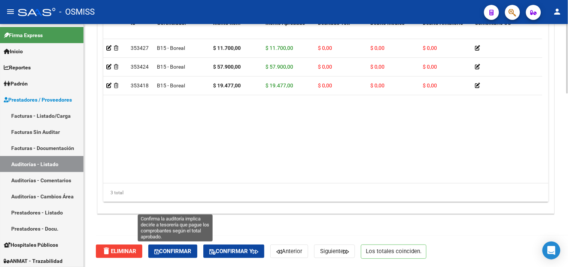
click at [187, 246] on button "Confirmar" at bounding box center [172, 250] width 49 height 13
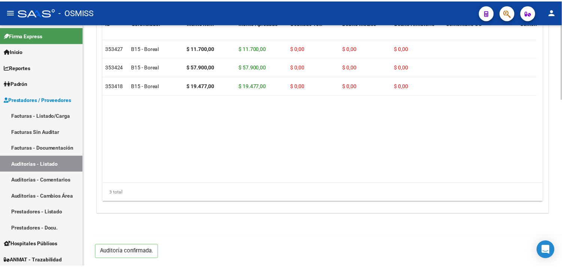
scroll to position [539, 0]
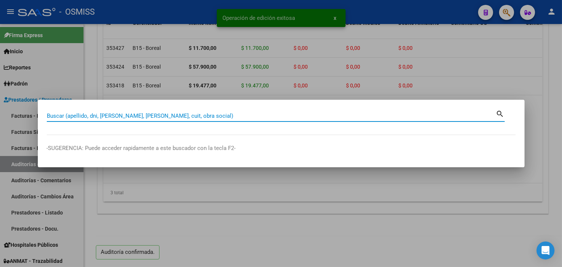
paste input "068-00001755"
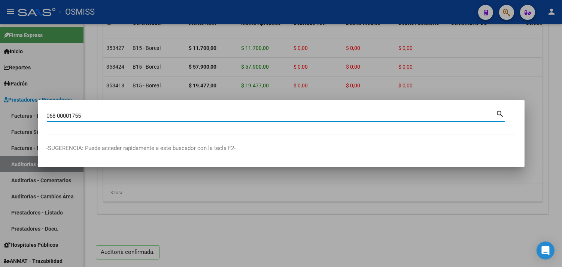
type input "068-00001755"
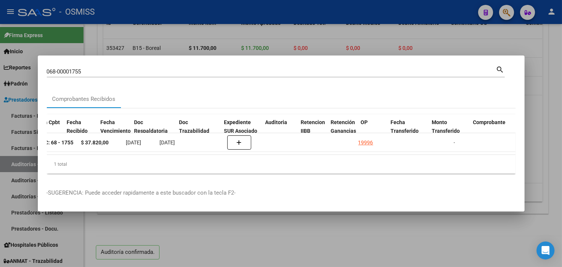
scroll to position [0, 382]
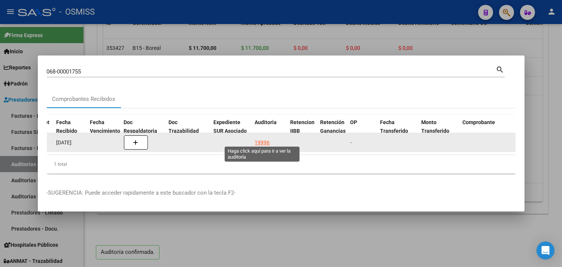
click at [263, 139] on div "19996" at bounding box center [262, 142] width 15 height 9
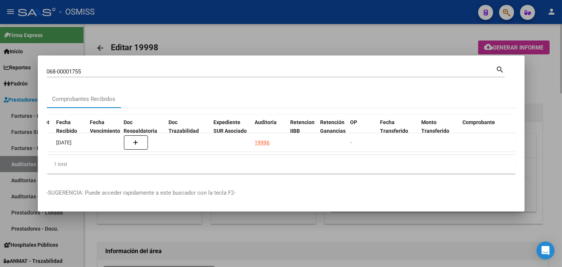
click at [549, 122] on div at bounding box center [281, 133] width 562 height 267
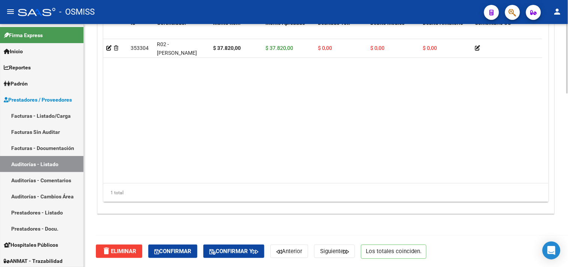
click at [186, 243] on div "delete Eliminar Confirmar Confirmar y Anterior Siguiente Los totales coinciden." at bounding box center [329, 250] width 467 height 31
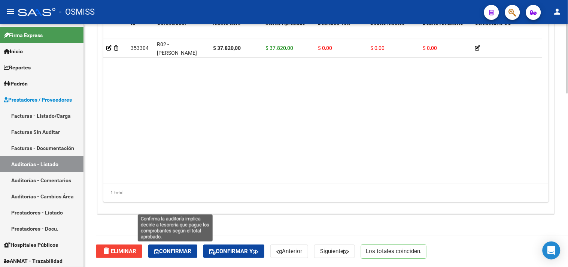
click at [186, 248] on span "Confirmar" at bounding box center [172, 251] width 37 height 7
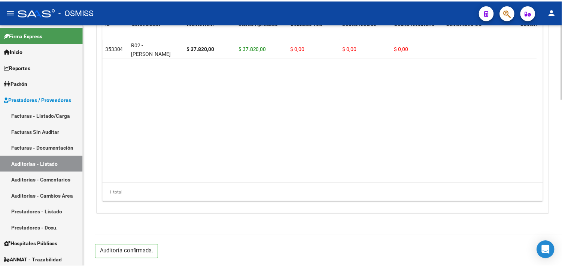
scroll to position [539, 0]
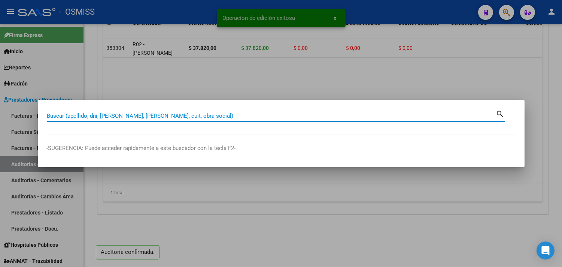
paste input "010-00017462"
type input "010-00017462"
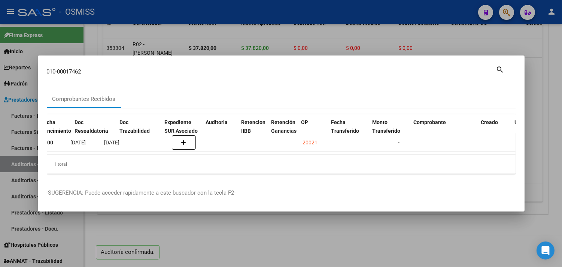
scroll to position [0, 446]
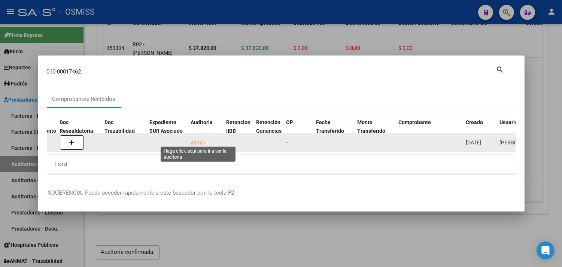
click at [200, 138] on div "20021" at bounding box center [198, 142] width 15 height 9
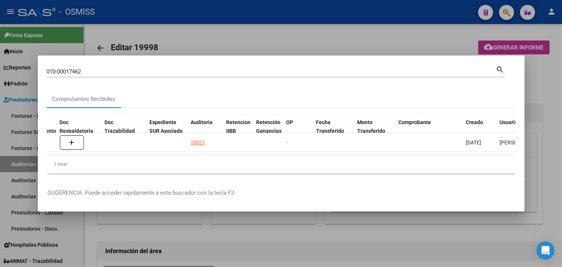
click at [549, 76] on div at bounding box center [281, 133] width 562 height 267
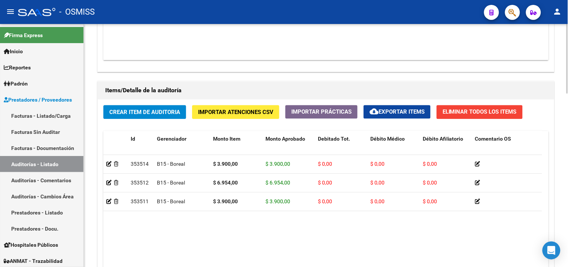
scroll to position [606, 0]
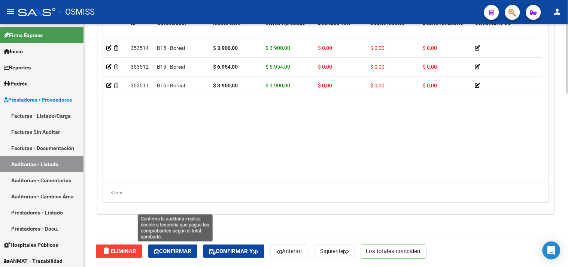
click at [181, 249] on span "Confirmar" at bounding box center [172, 251] width 37 height 7
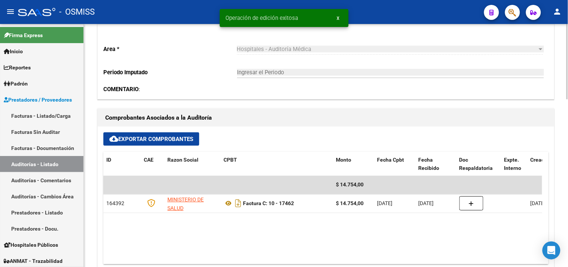
scroll to position [122, 0]
